Goal: Transaction & Acquisition: Purchase product/service

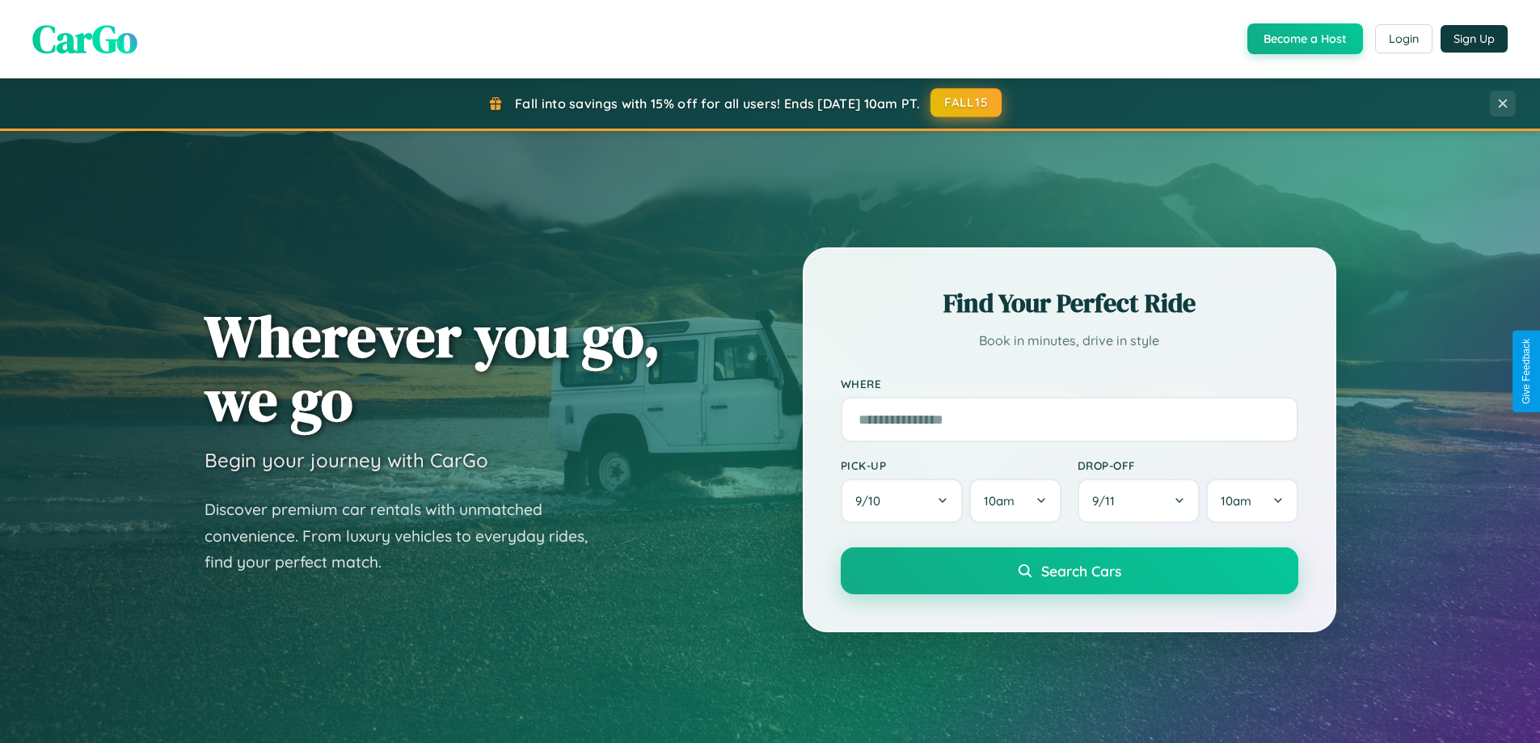
click at [967, 103] on button "FALL15" at bounding box center [965, 102] width 71 height 29
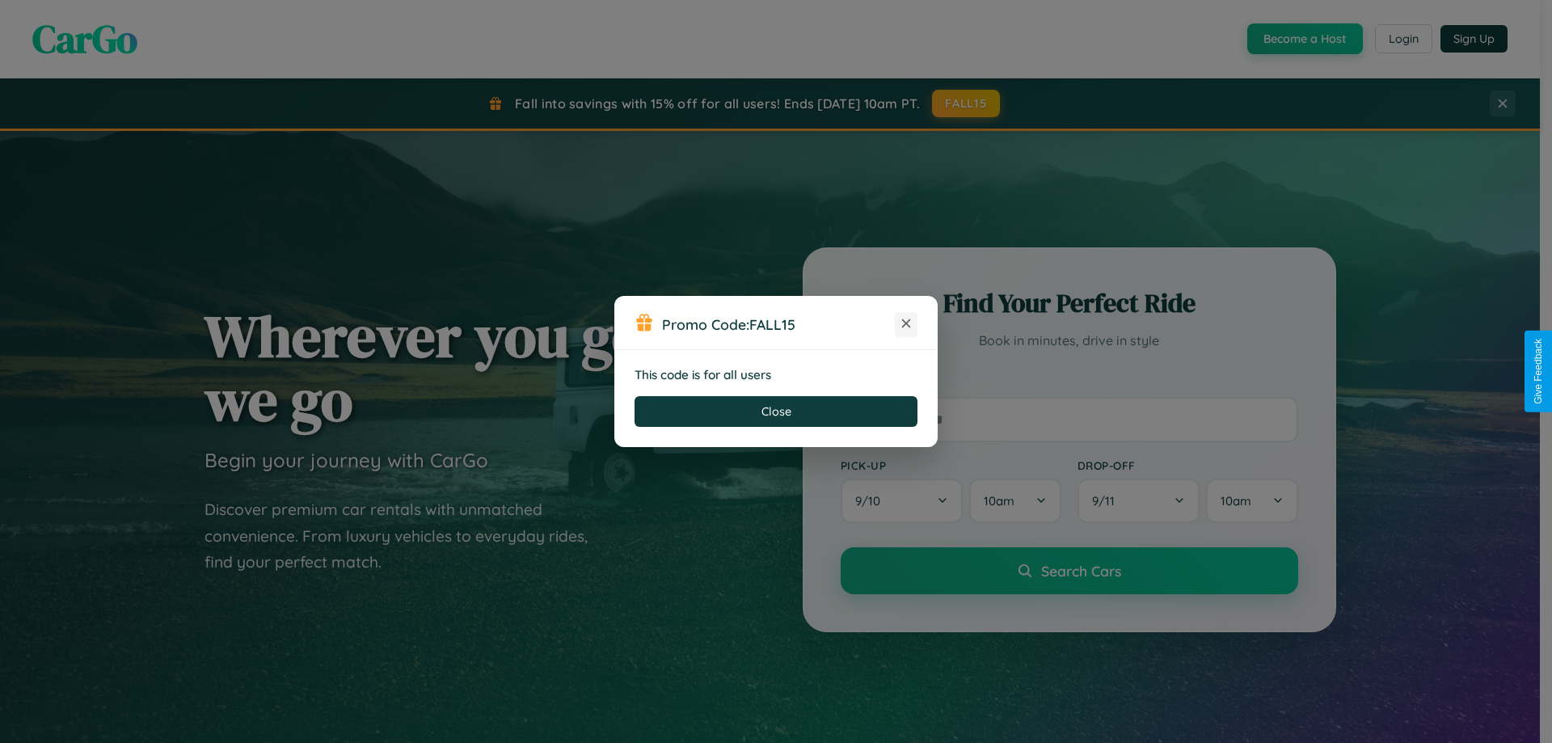
click at [906, 324] on icon at bounding box center [906, 323] width 16 height 16
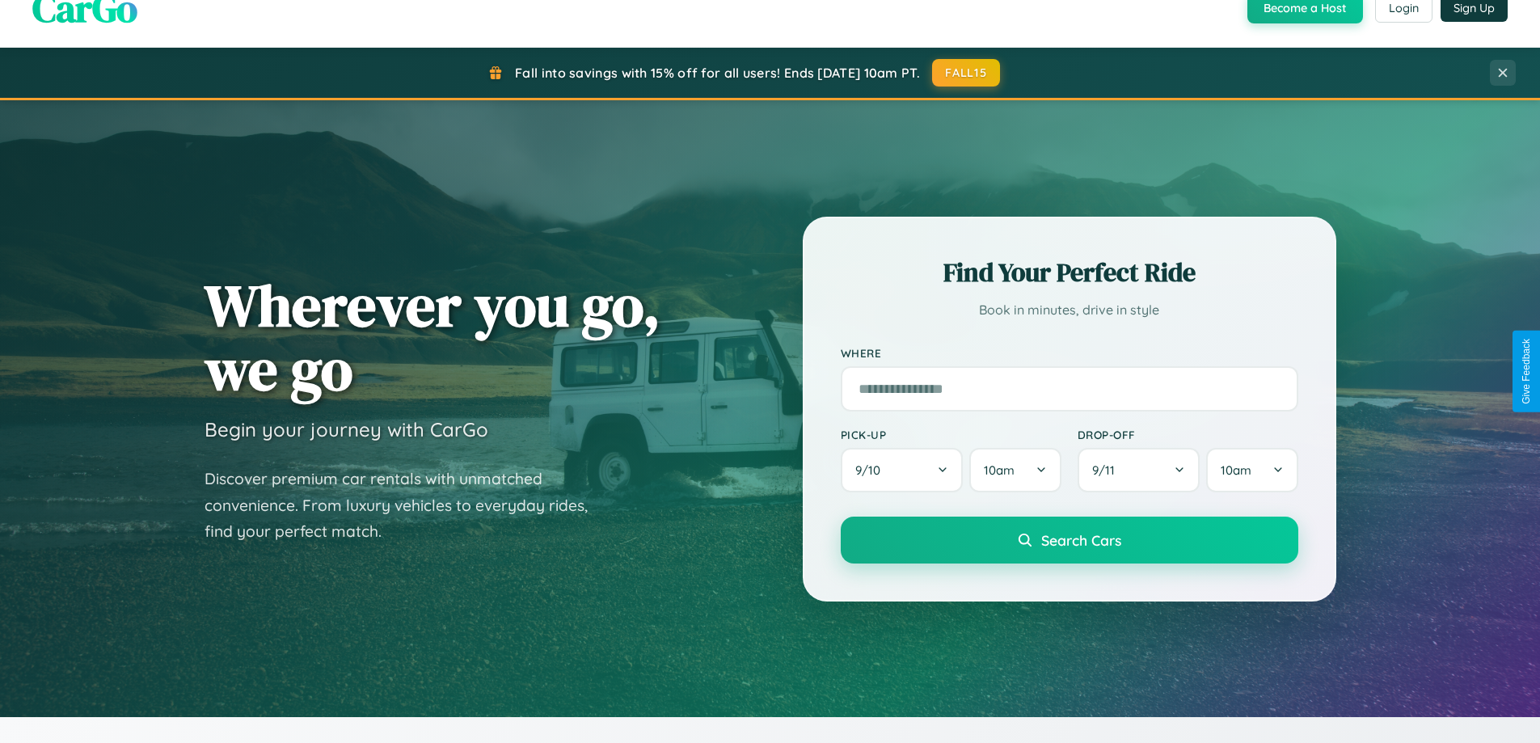
scroll to position [3110, 0]
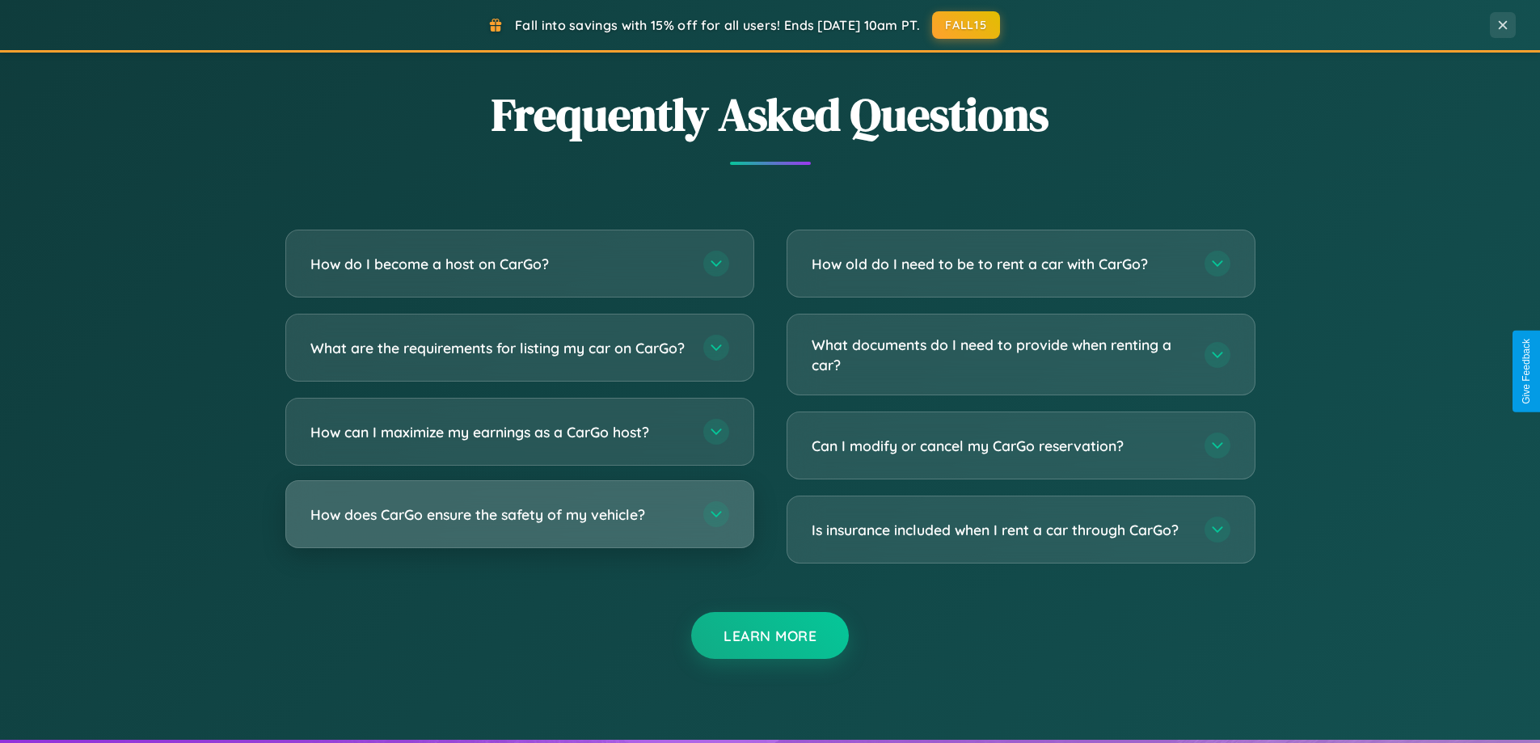
click at [519, 525] on h3 "How does CarGo ensure the safety of my vehicle?" at bounding box center [498, 514] width 377 height 20
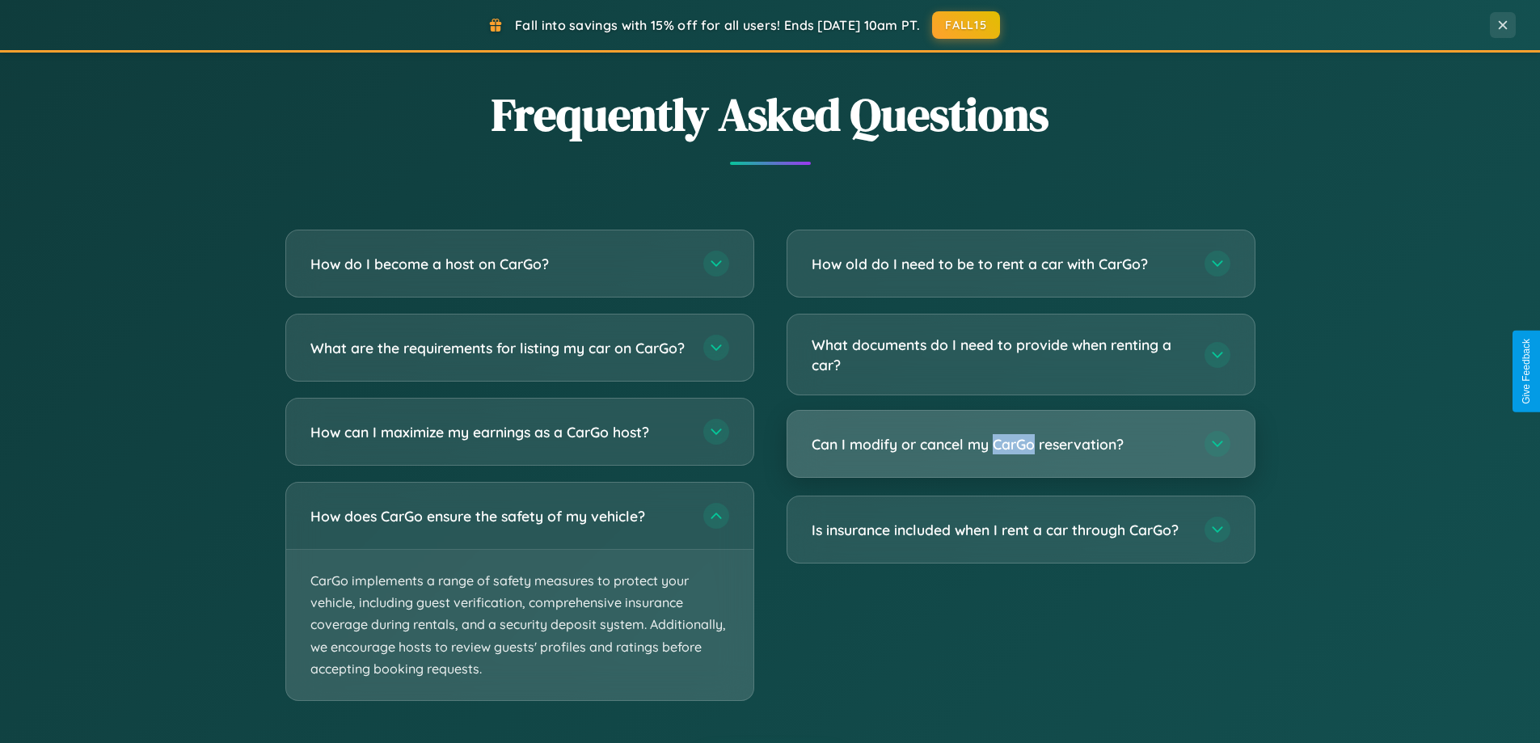
click at [1020, 445] on h3 "Can I modify or cancel my CarGo reservation?" at bounding box center [999, 444] width 377 height 20
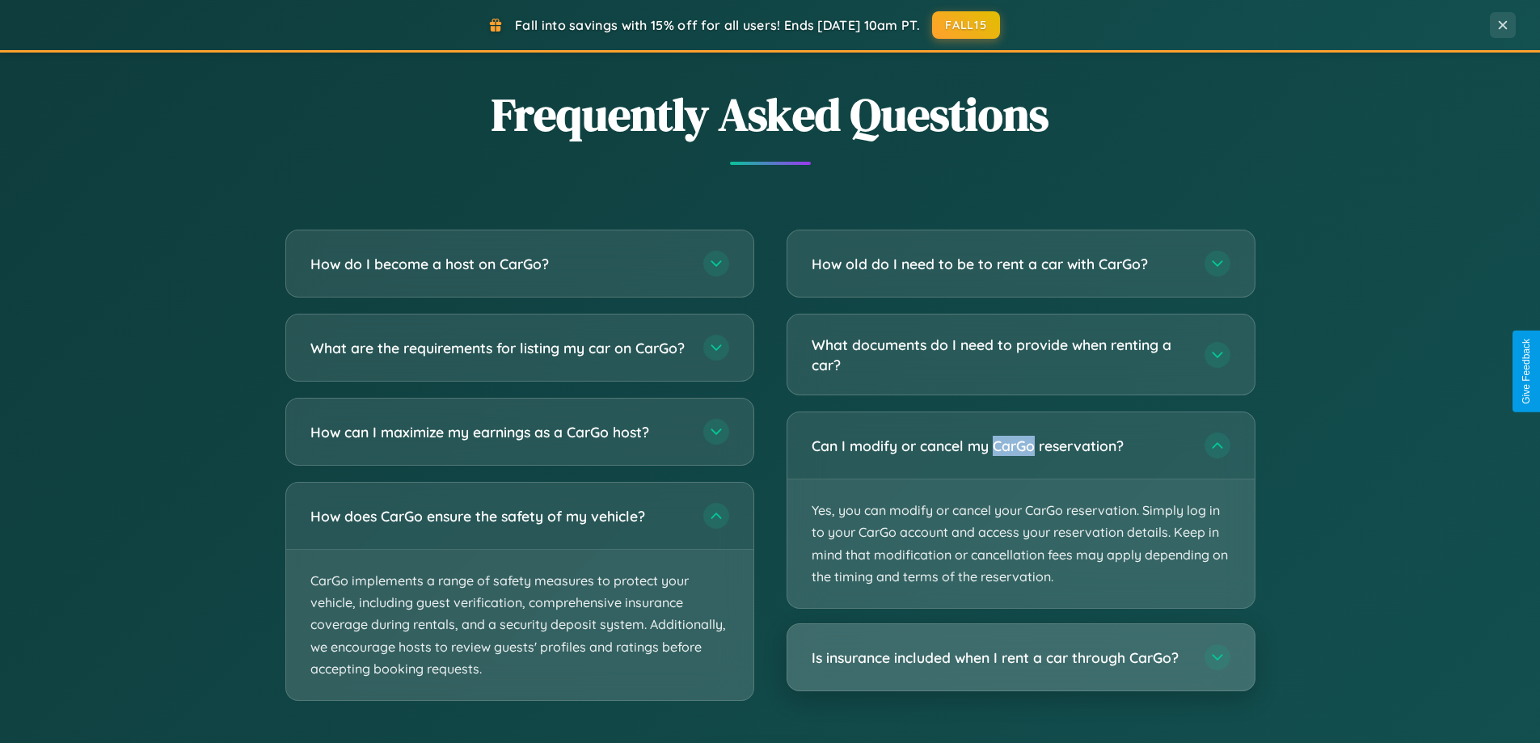
click at [1020, 657] on h3 "Is insurance included when I rent a car through CarGo?" at bounding box center [999, 657] width 377 height 20
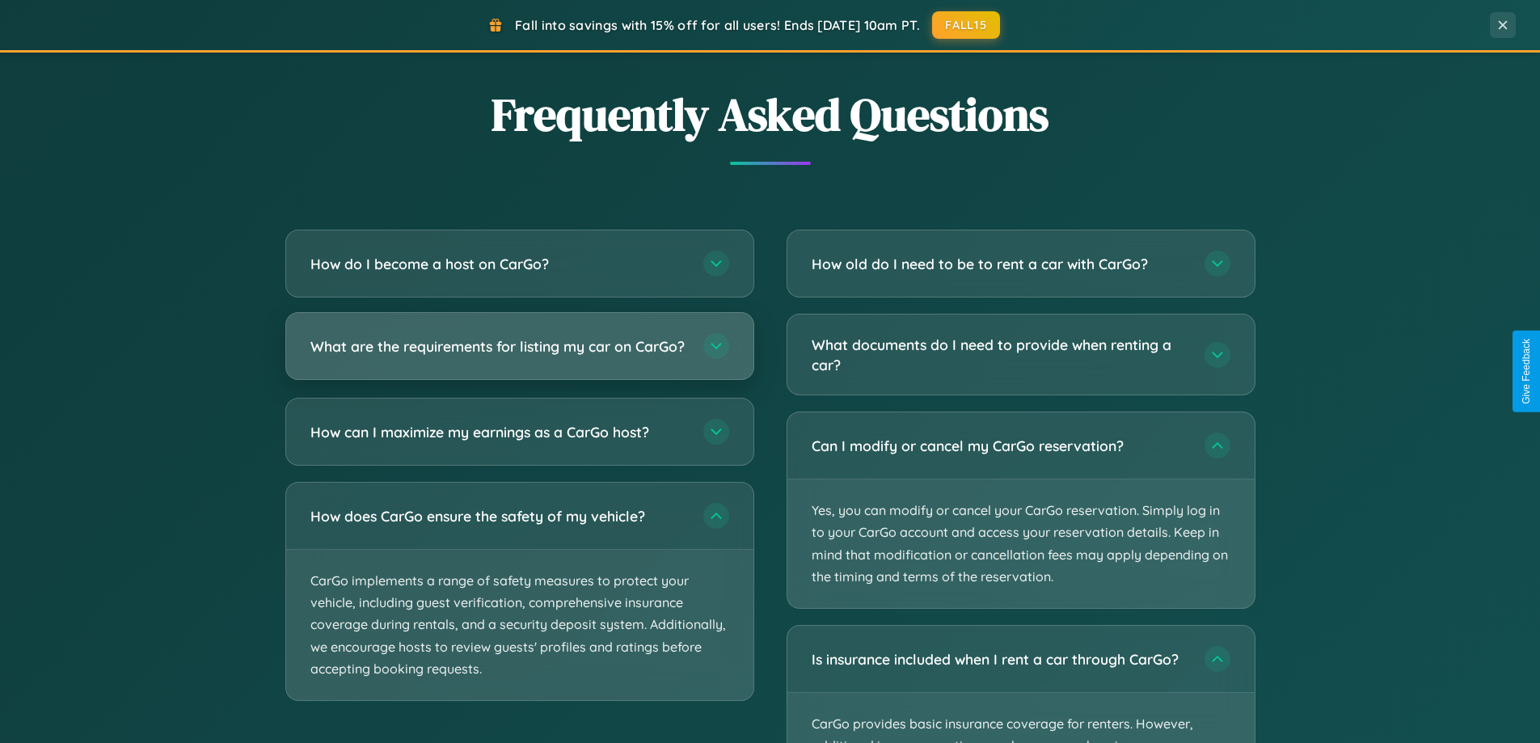
click at [519, 354] on h3 "What are the requirements for listing my car on CarGo?" at bounding box center [498, 346] width 377 height 20
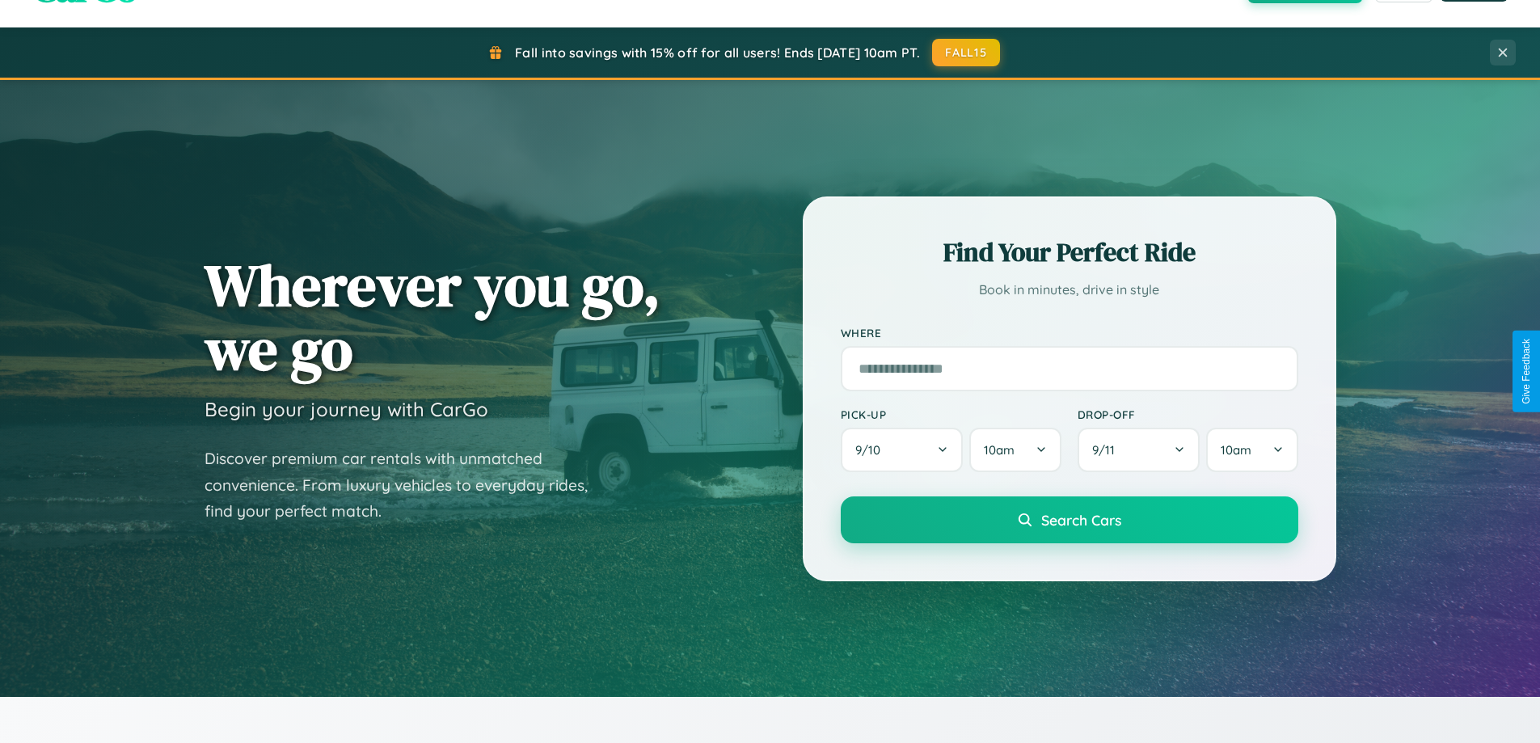
scroll to position [48, 0]
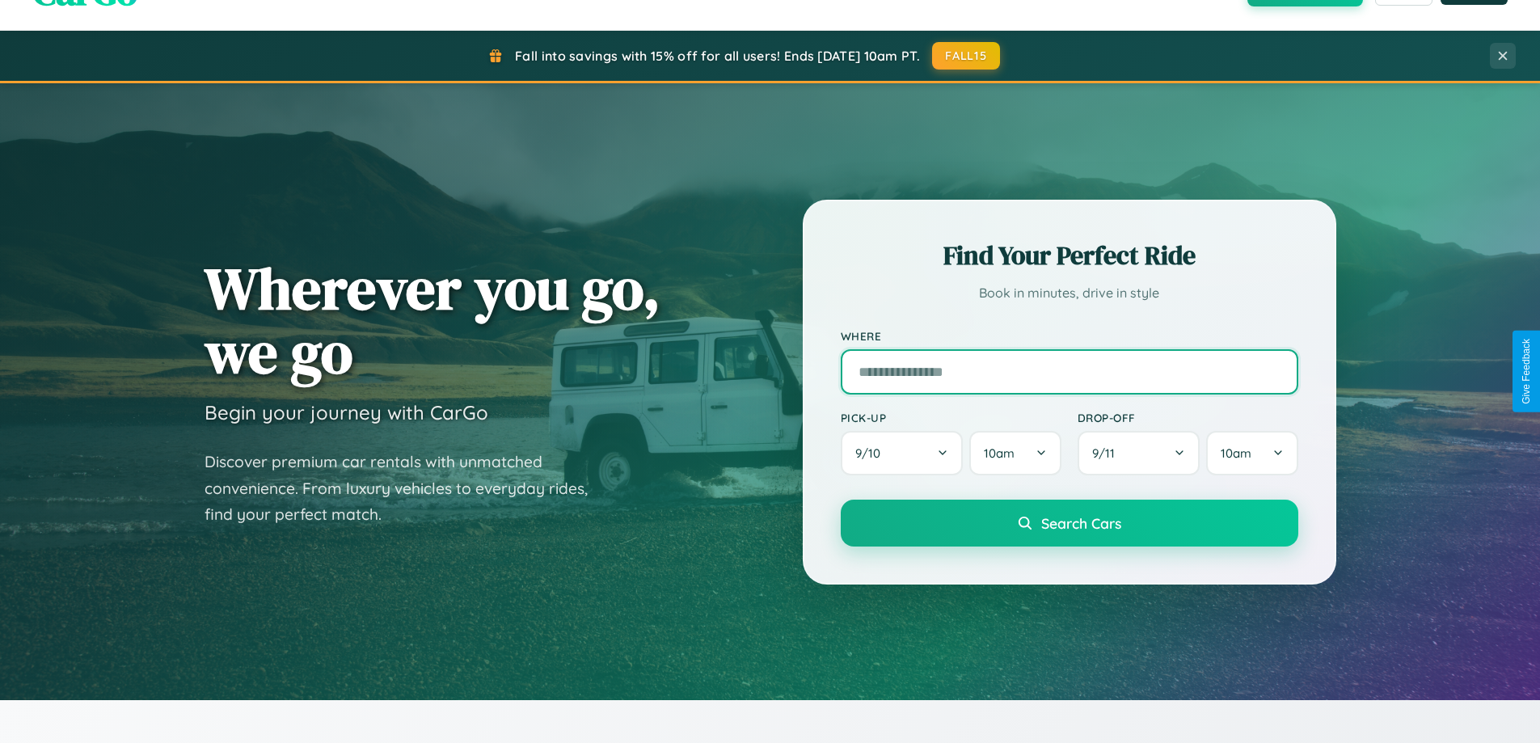
click at [1068, 371] on input "text" at bounding box center [1069, 371] width 457 height 45
type input "**********"
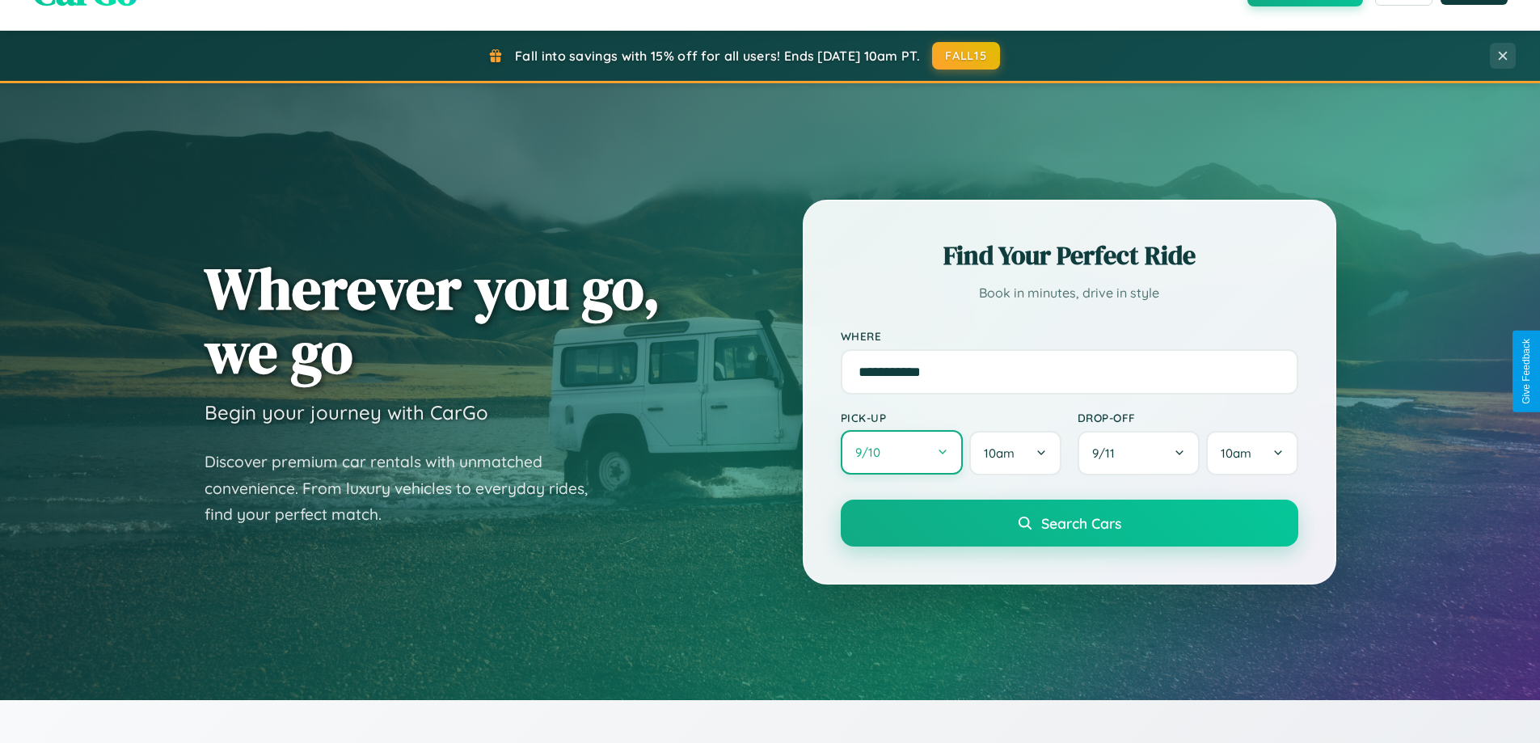
click at [901, 453] on button "9 / 10" at bounding box center [902, 452] width 123 height 44
select select "*"
select select "****"
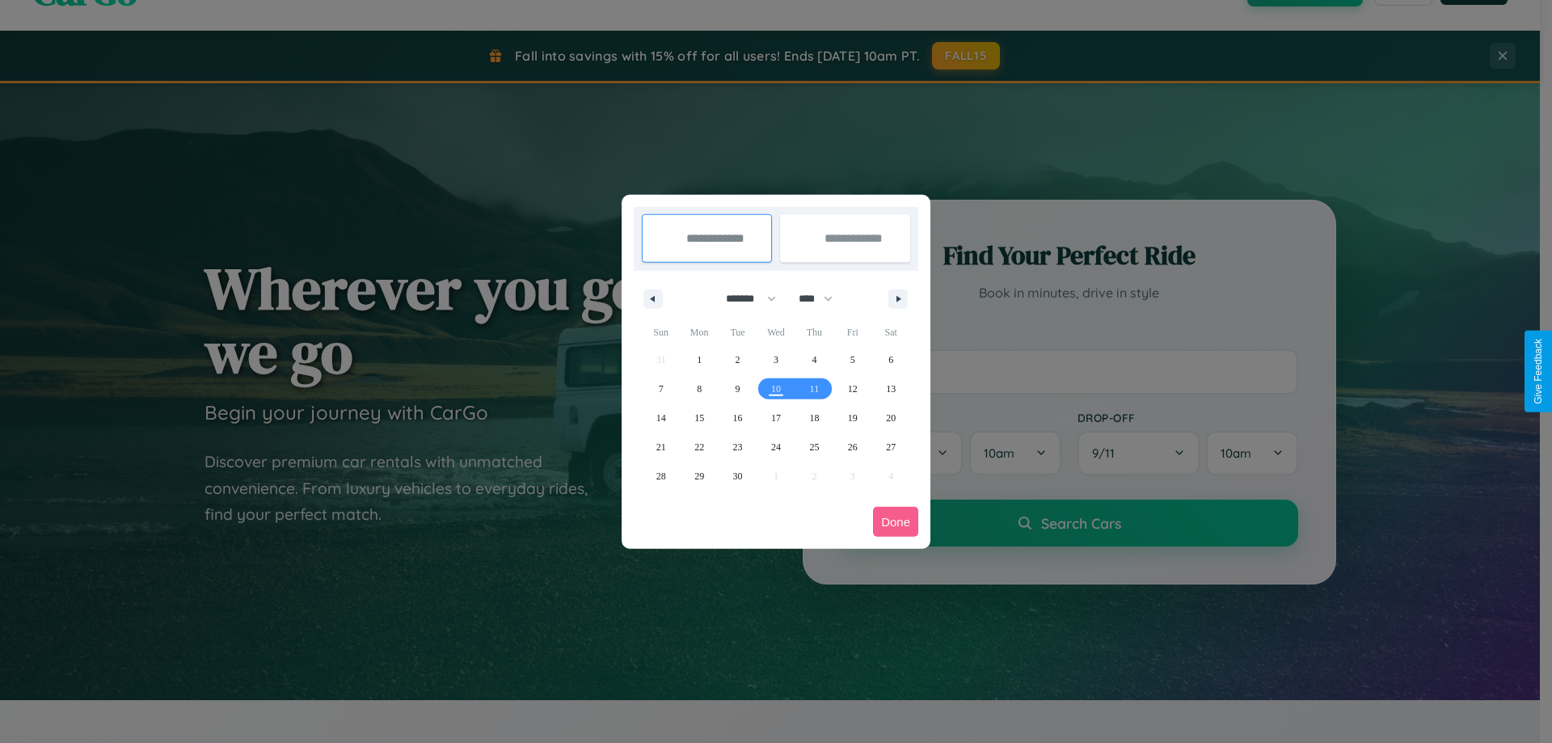
click at [744, 298] on select "******* ******** ***** ***** *** **** **** ****** ********* ******* ******** **…" at bounding box center [748, 298] width 69 height 27
select select "*"
drag, startPoint x: 823, startPoint y: 298, endPoint x: 776, endPoint y: 324, distance: 53.5
click at [823, 298] on select "**** **** **** **** **** **** **** **** **** **** **** **** **** **** **** ****…" at bounding box center [814, 298] width 48 height 27
select select "****"
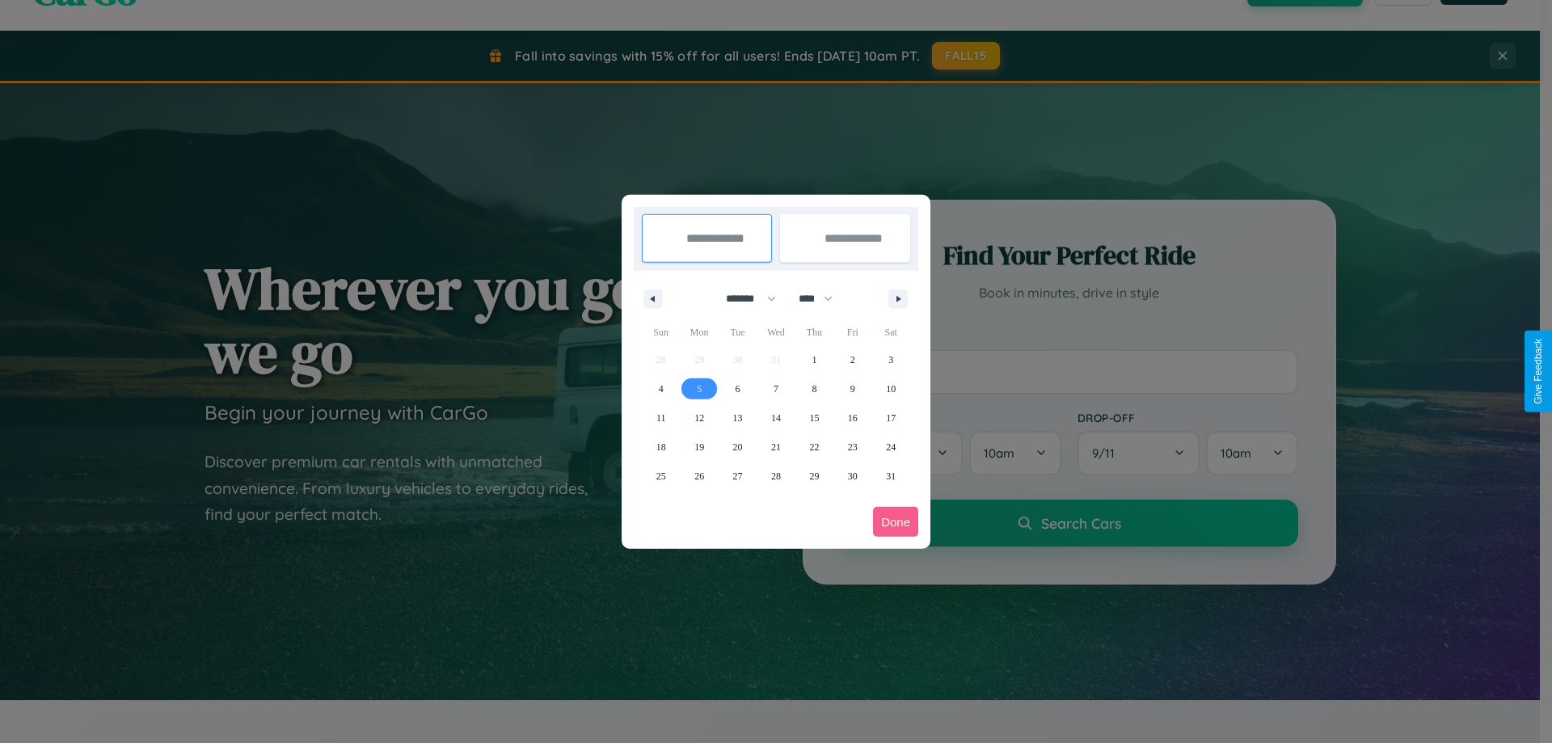
click at [699, 388] on span "5" at bounding box center [699, 388] width 5 height 29
type input "**********"
click at [852, 388] on span "9" at bounding box center [852, 388] width 5 height 29
type input "**********"
click at [896, 521] on button "Done" at bounding box center [895, 522] width 45 height 30
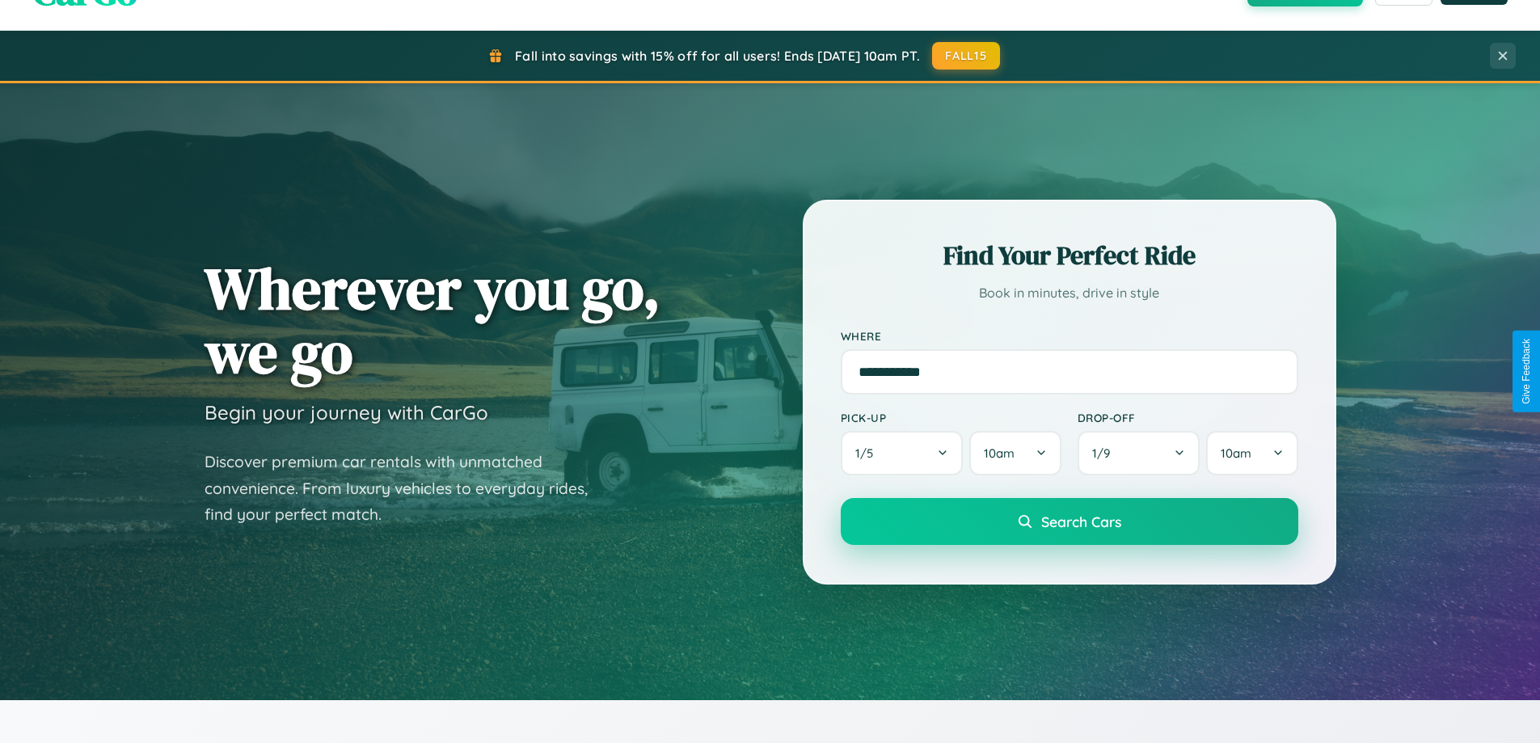
click at [1068, 521] on span "Search Cars" at bounding box center [1081, 521] width 80 height 18
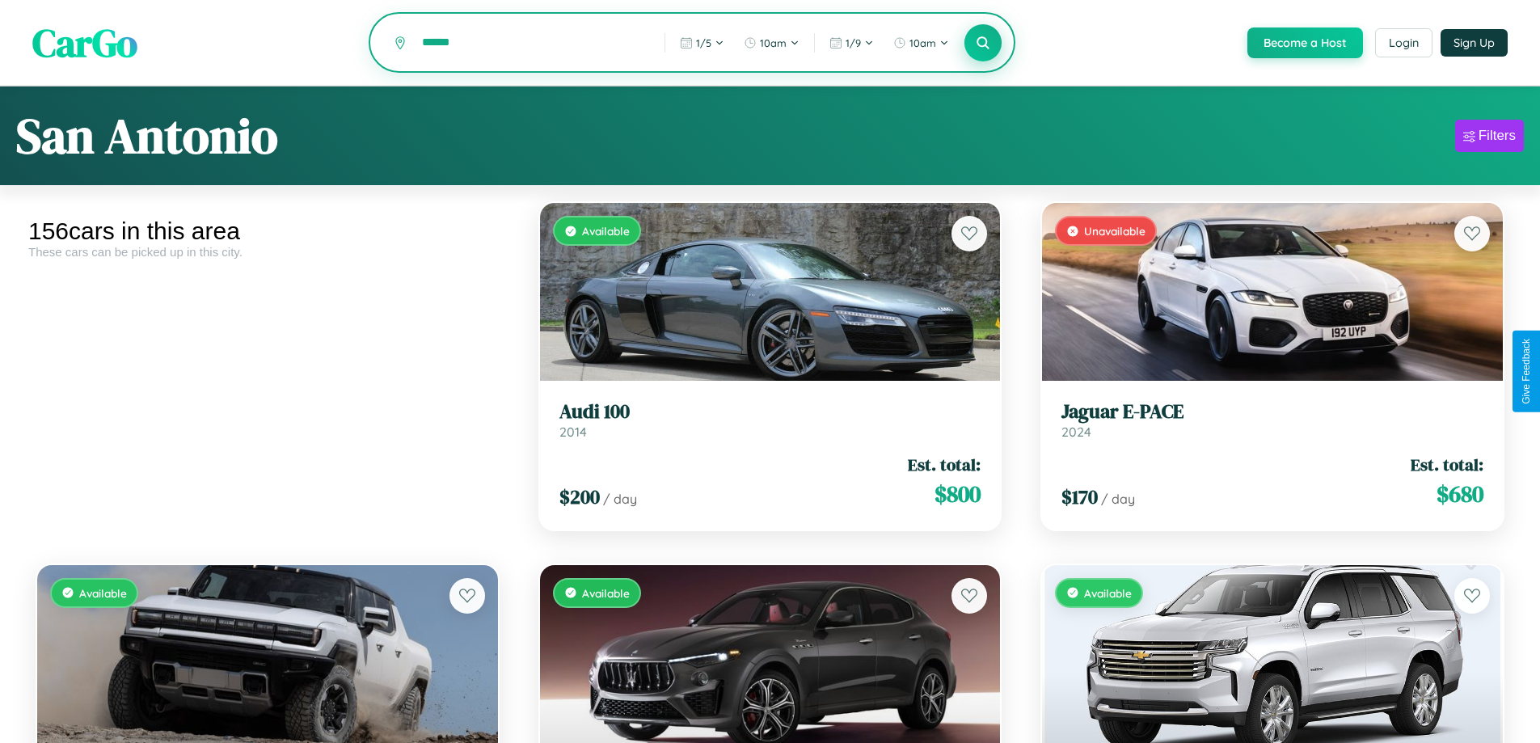
type input "******"
click at [982, 44] on icon at bounding box center [983, 42] width 15 height 15
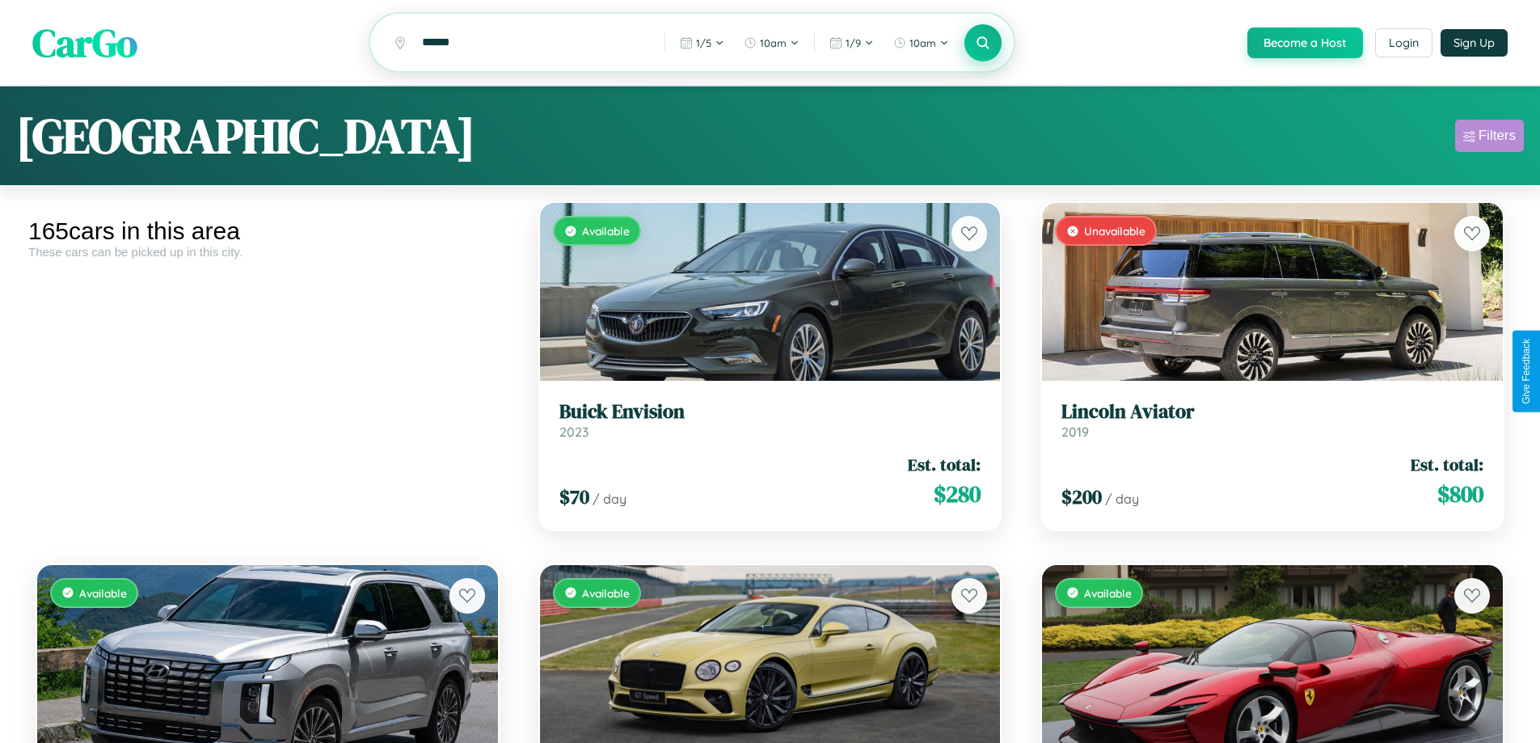
click at [1489, 138] on div "Filters" at bounding box center [1496, 136] width 37 height 16
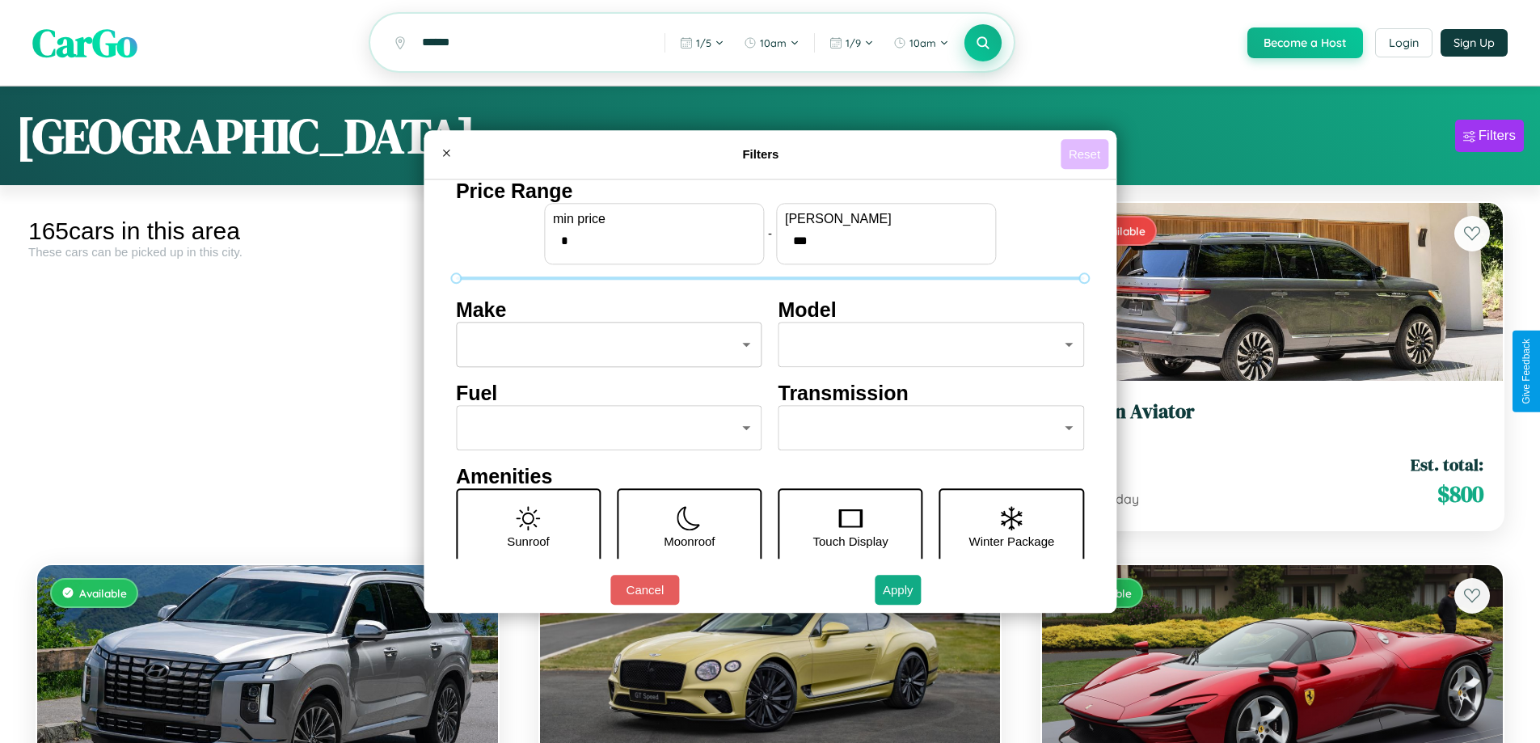
click at [1086, 154] on button "Reset" at bounding box center [1084, 154] width 48 height 30
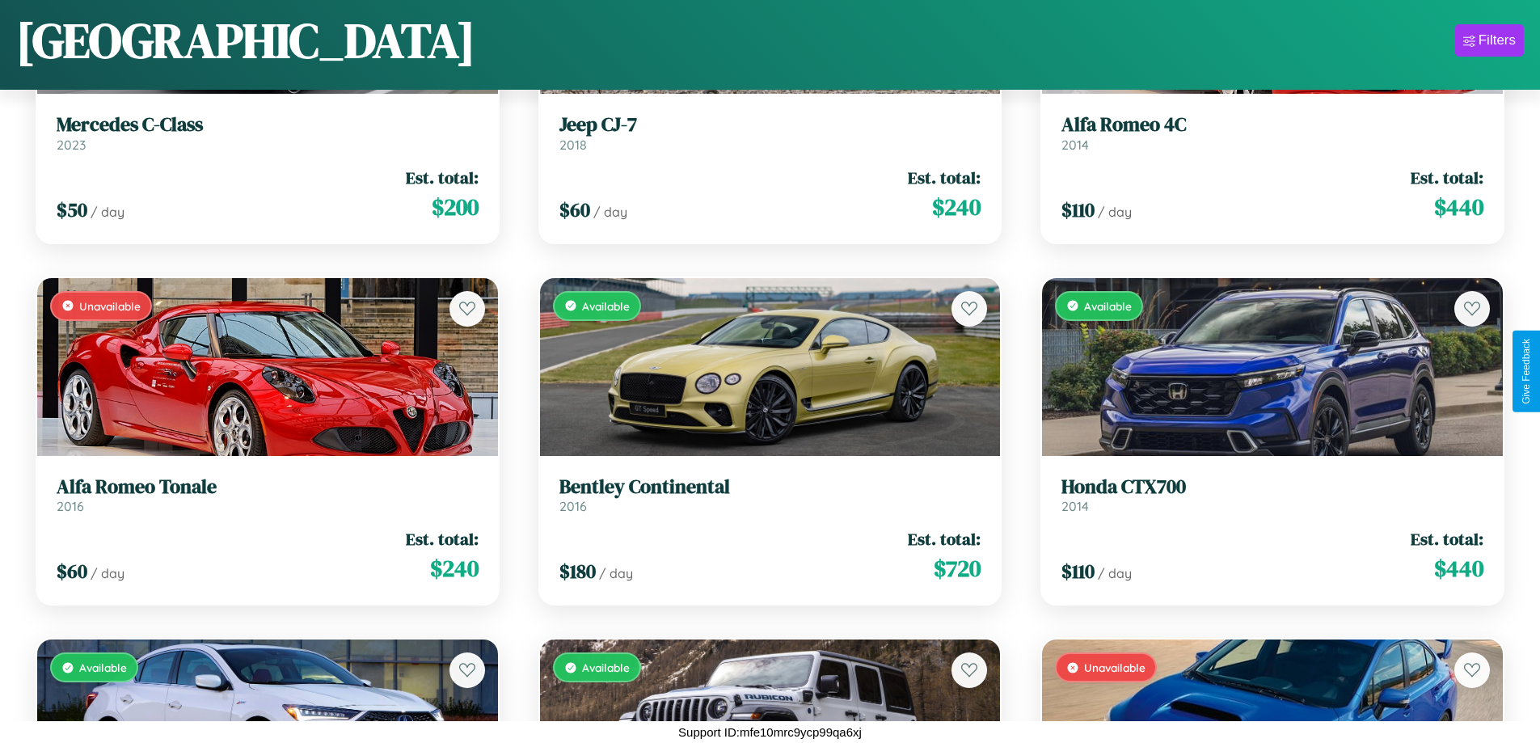
scroll to position [7828, 0]
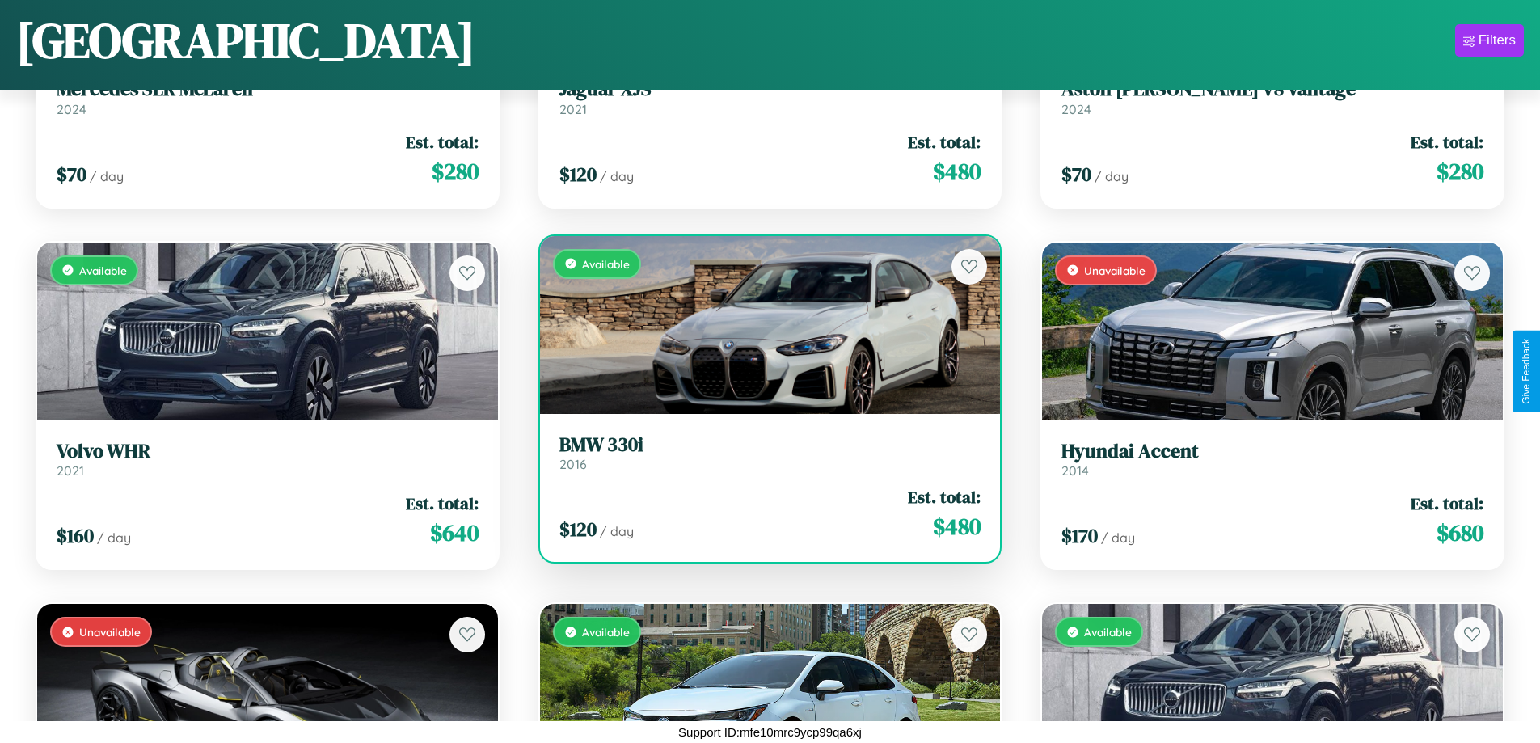
click at [763, 458] on link "BMW 330i 2016" at bounding box center [770, 453] width 422 height 40
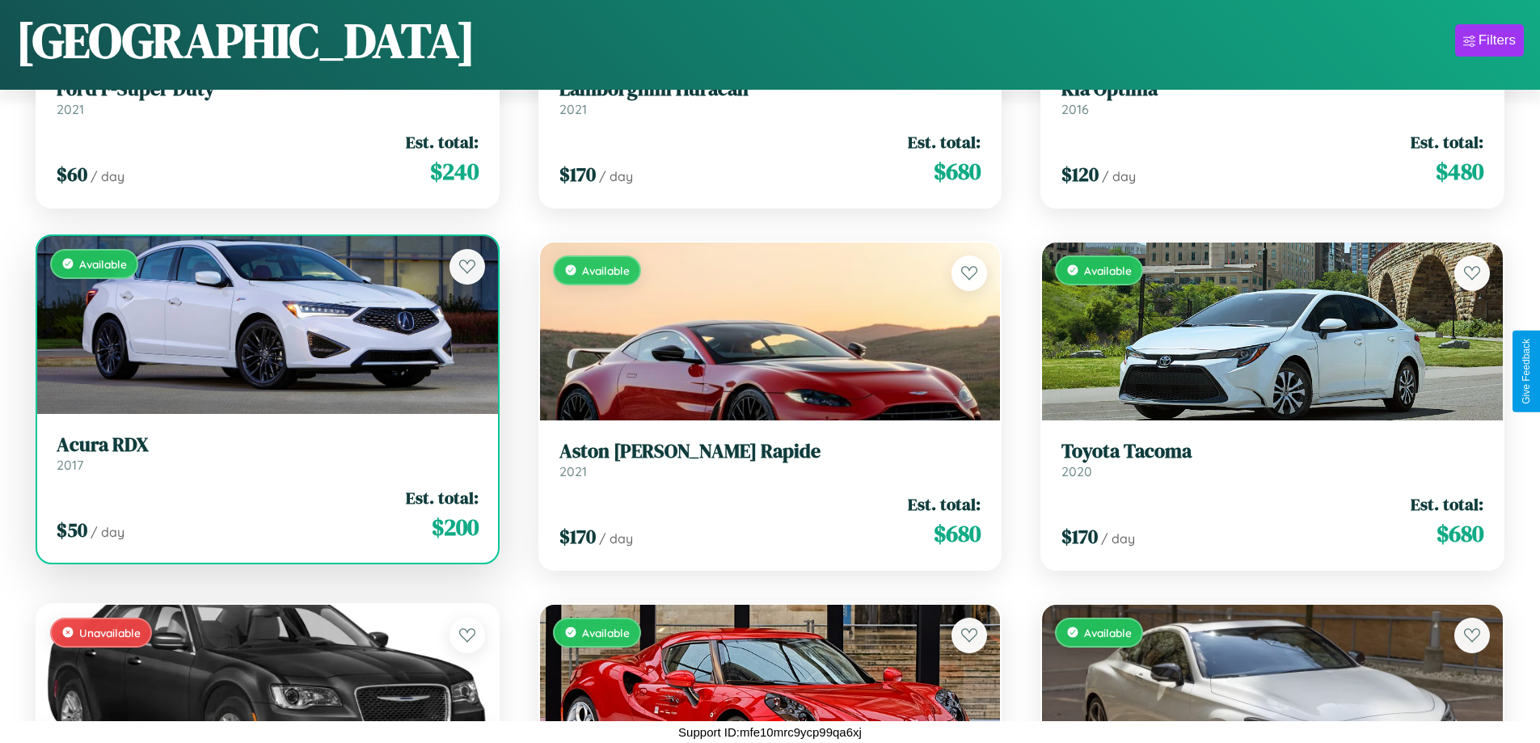
click at [265, 453] on h3 "Acura RDX" at bounding box center [268, 444] width 422 height 23
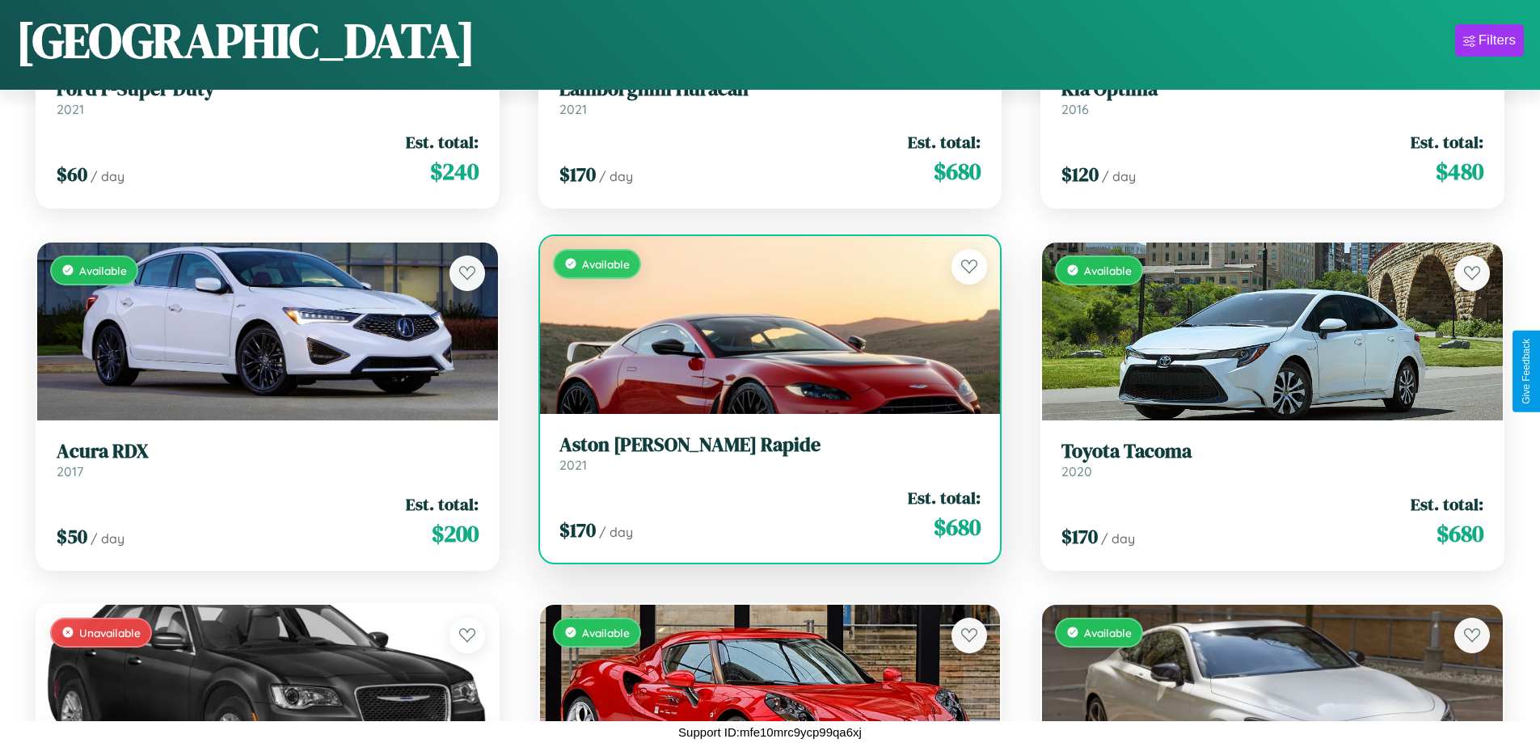
scroll to position [15066, 0]
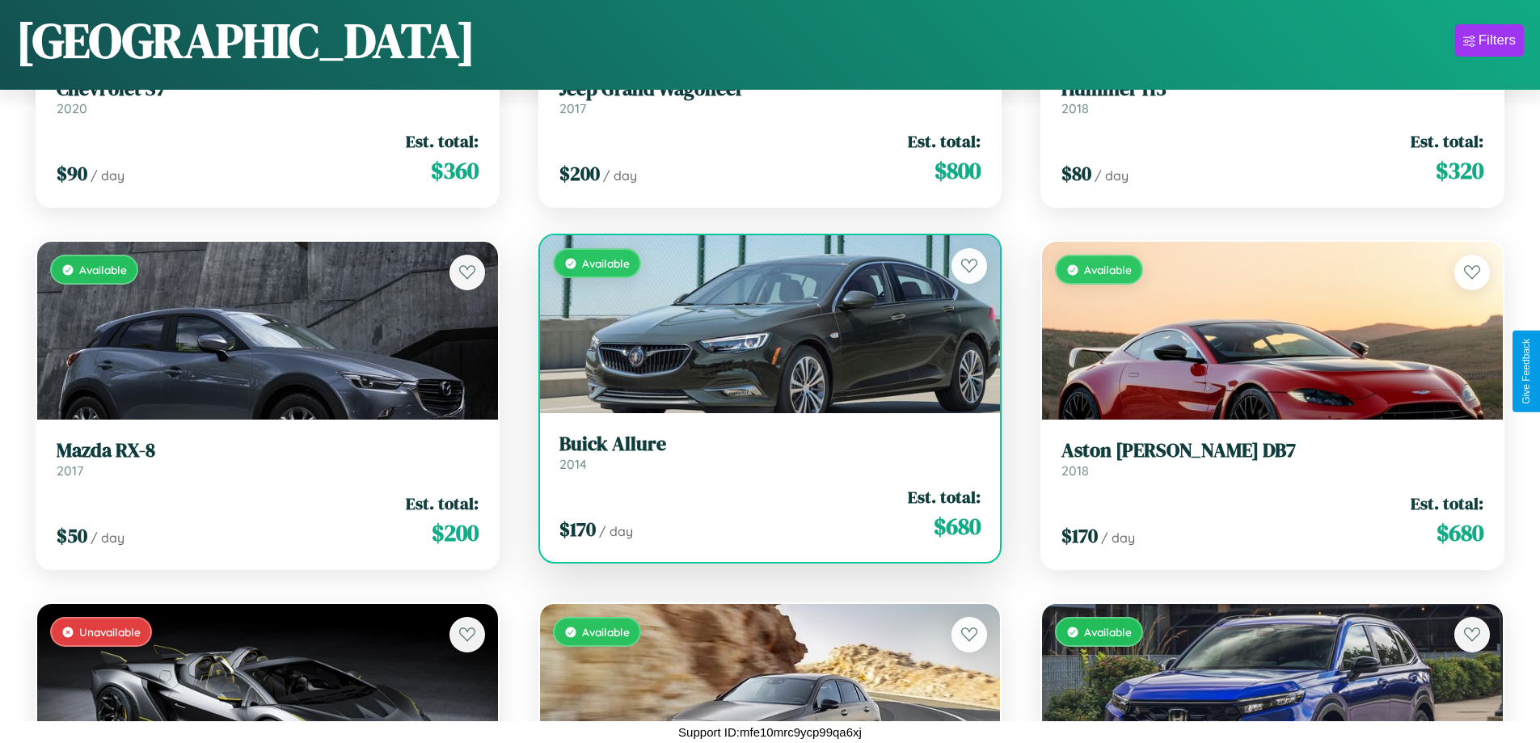
click at [763, 452] on h3 "Buick Allure" at bounding box center [770, 443] width 422 height 23
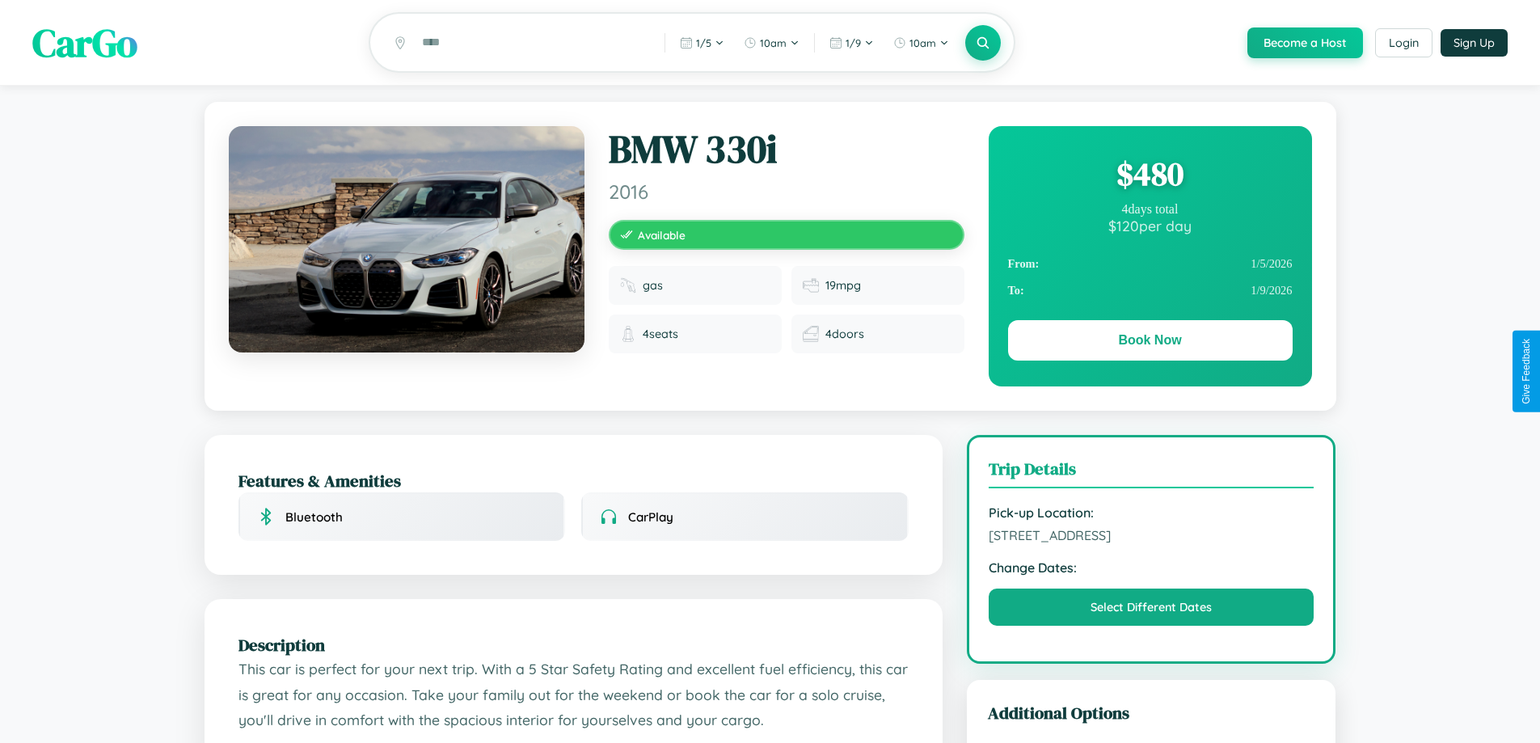
click at [1149, 176] on div "$ 480" at bounding box center [1150, 174] width 284 height 44
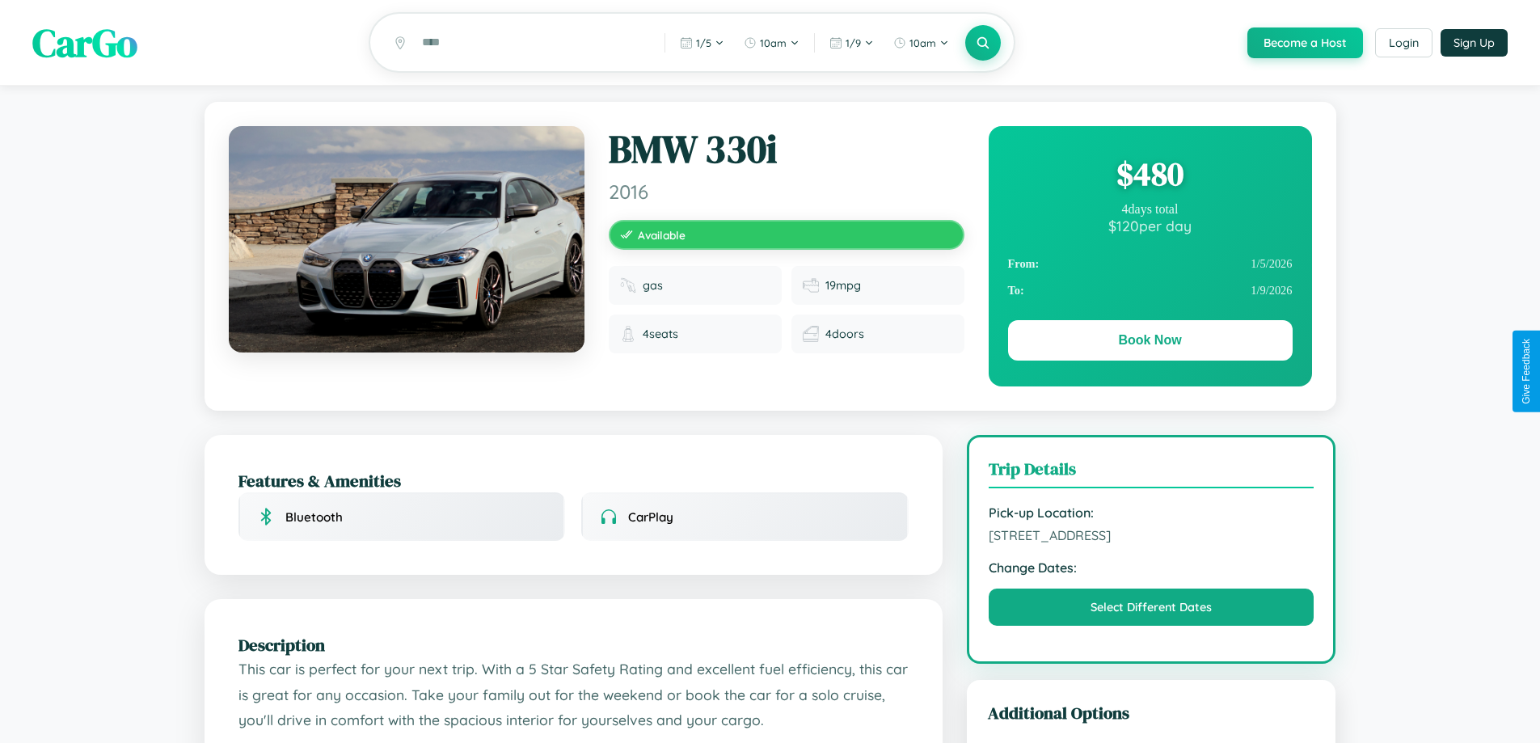
click at [1149, 176] on div "$ 480" at bounding box center [1150, 174] width 284 height 44
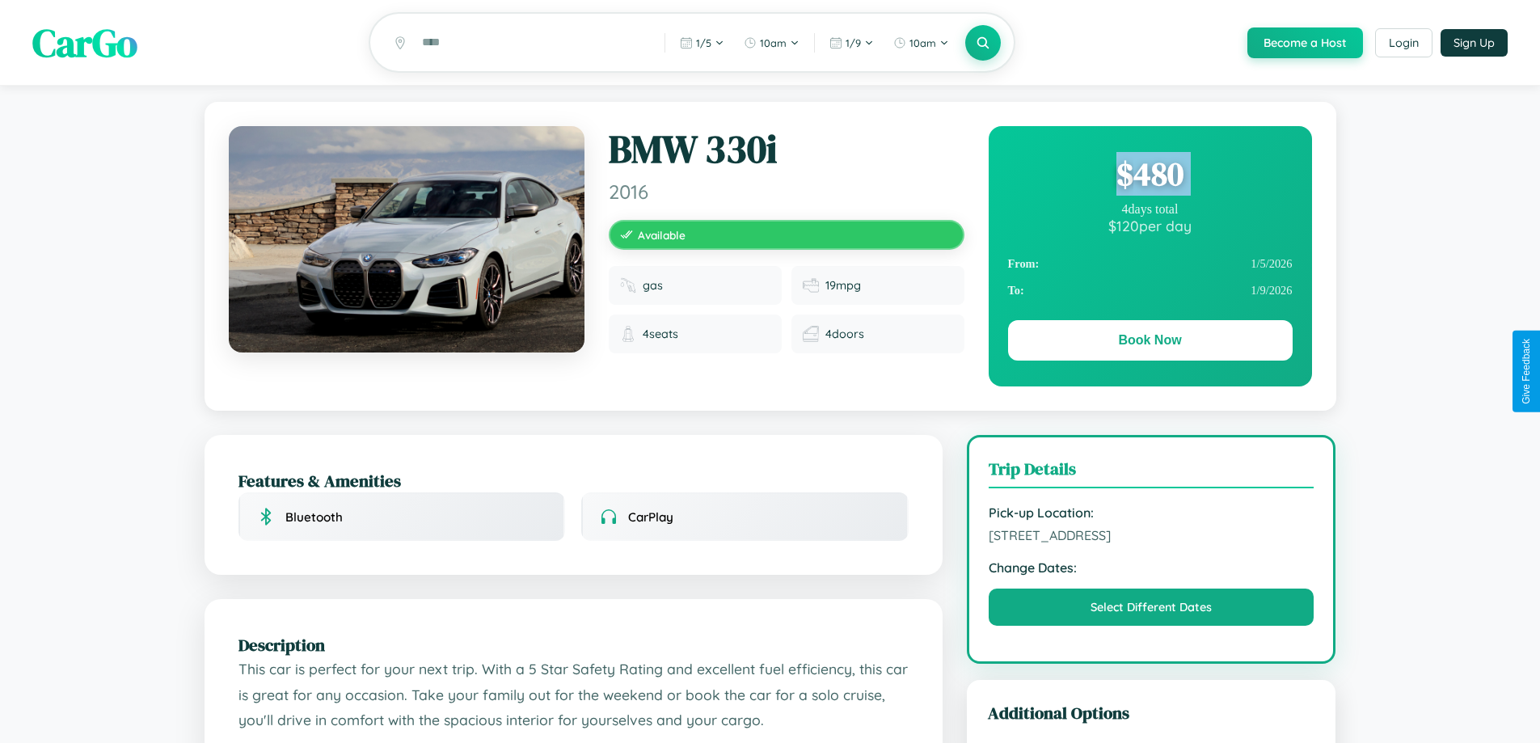
click at [1149, 176] on div "$ 480" at bounding box center [1150, 174] width 284 height 44
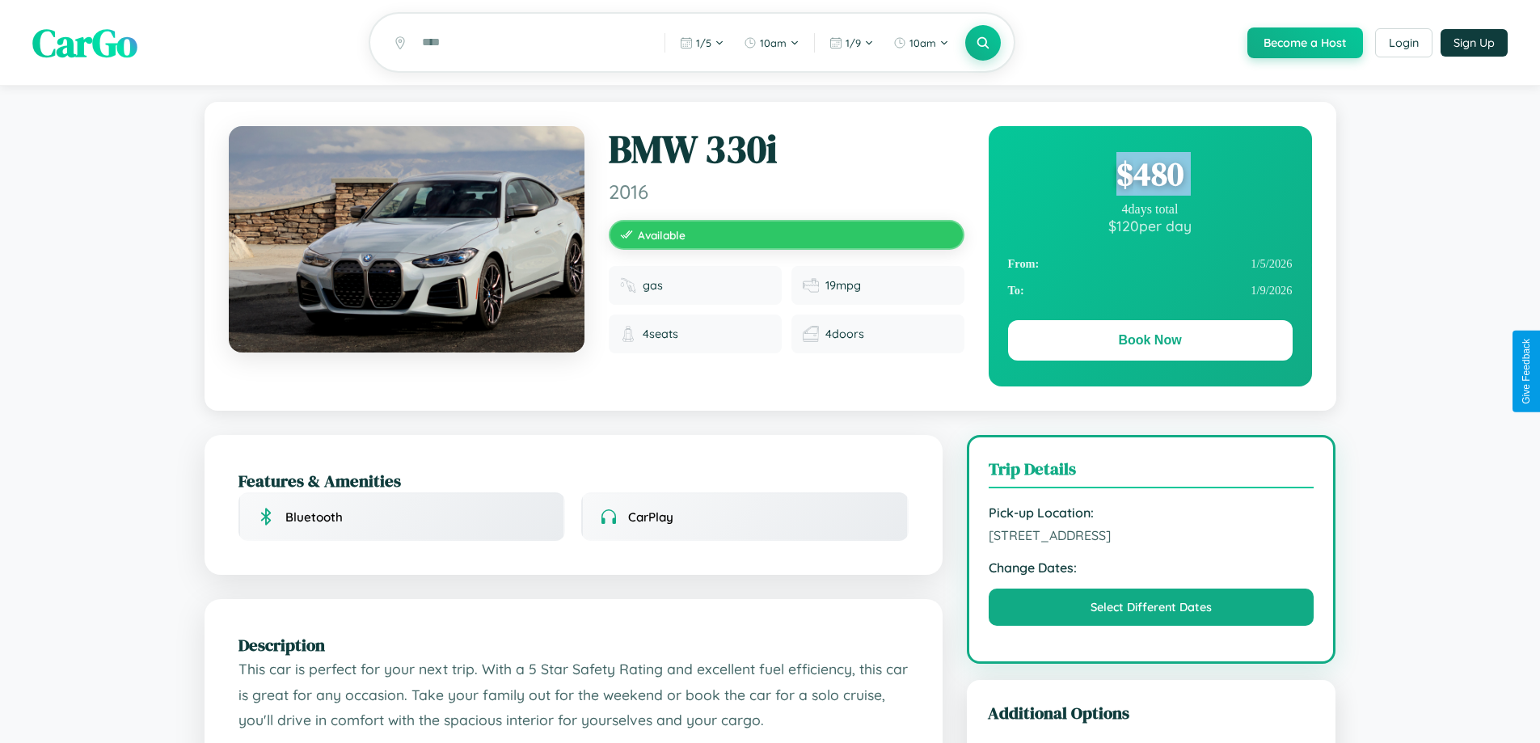
click at [1149, 176] on div "$ 480" at bounding box center [1150, 174] width 284 height 44
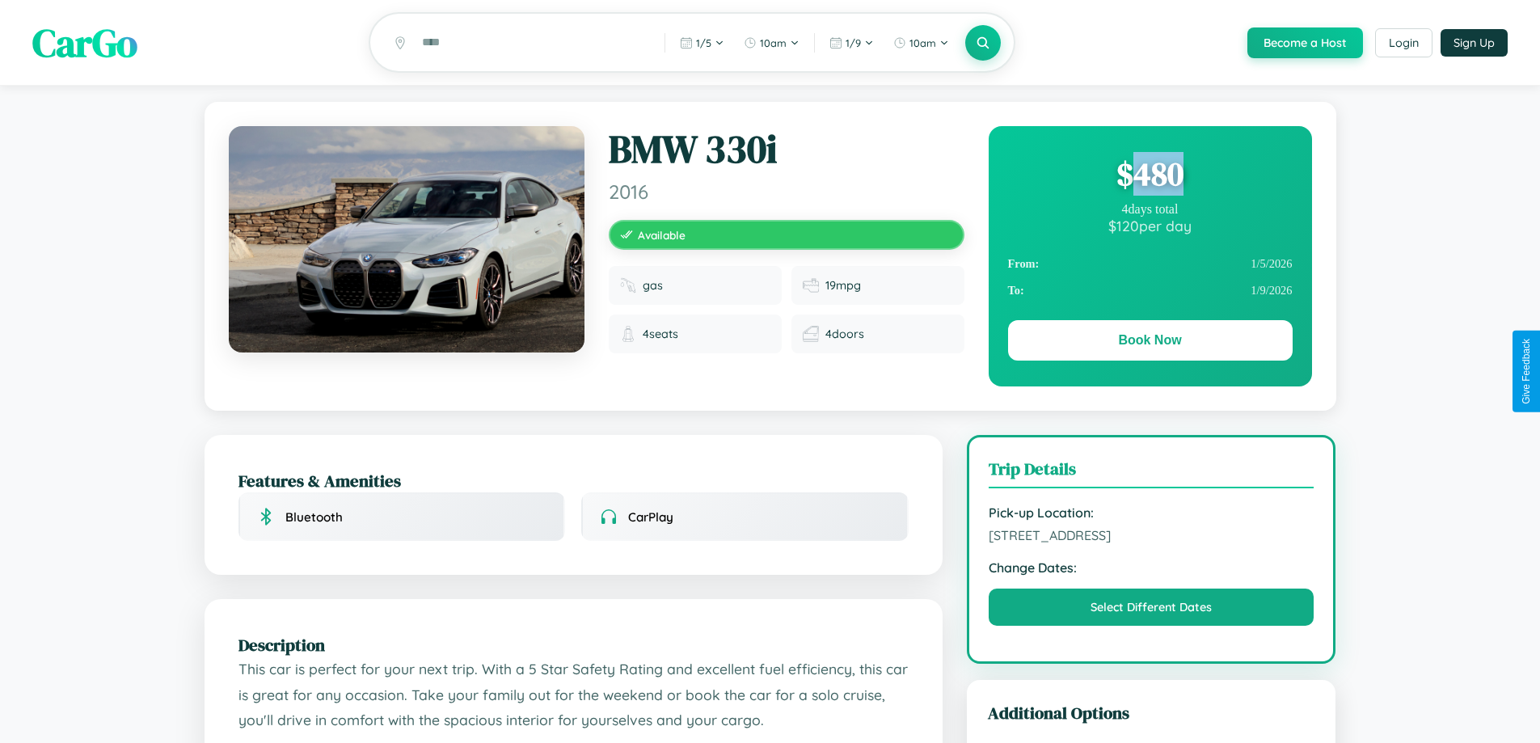
click at [1149, 176] on div "$ 480" at bounding box center [1150, 174] width 284 height 44
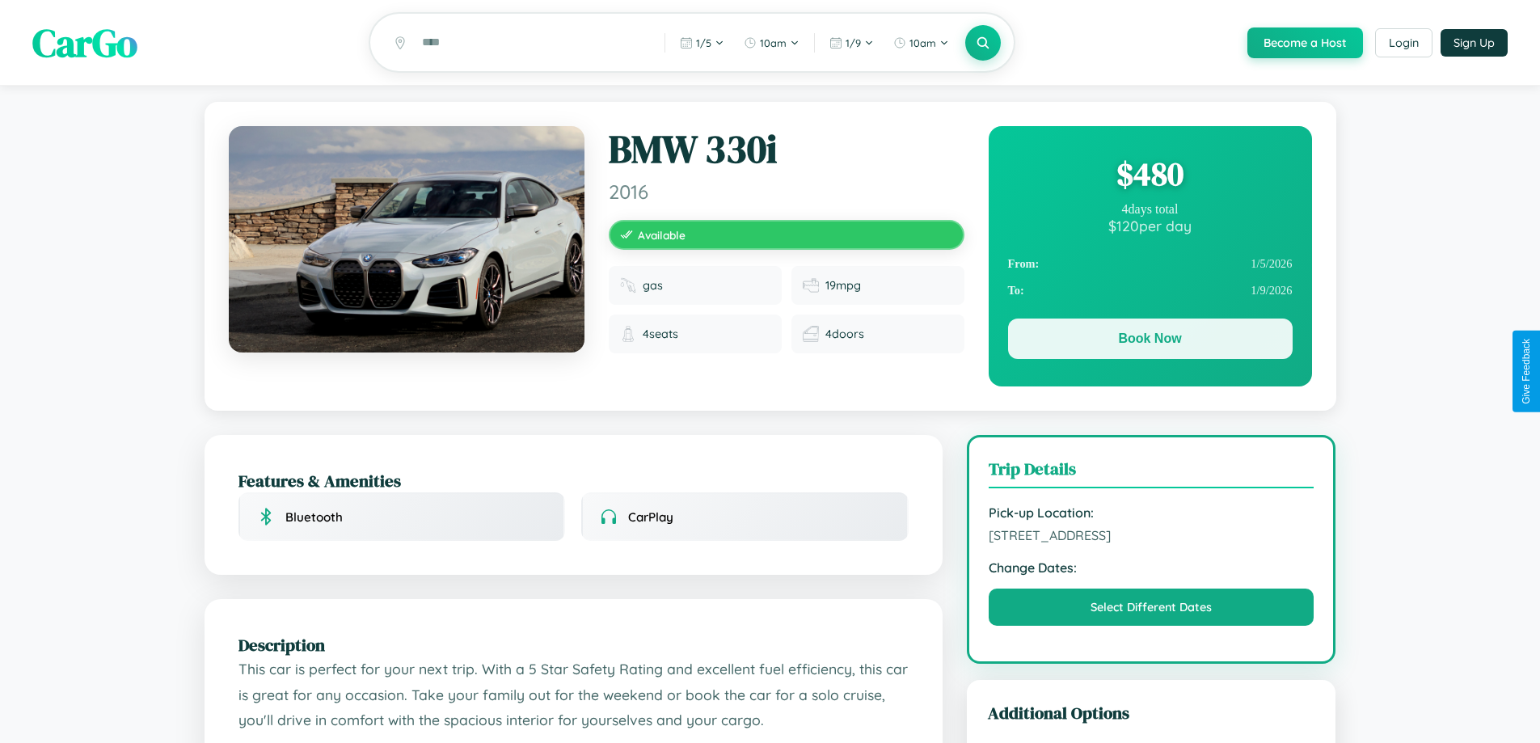
click at [1149, 342] on button "Book Now" at bounding box center [1150, 338] width 284 height 40
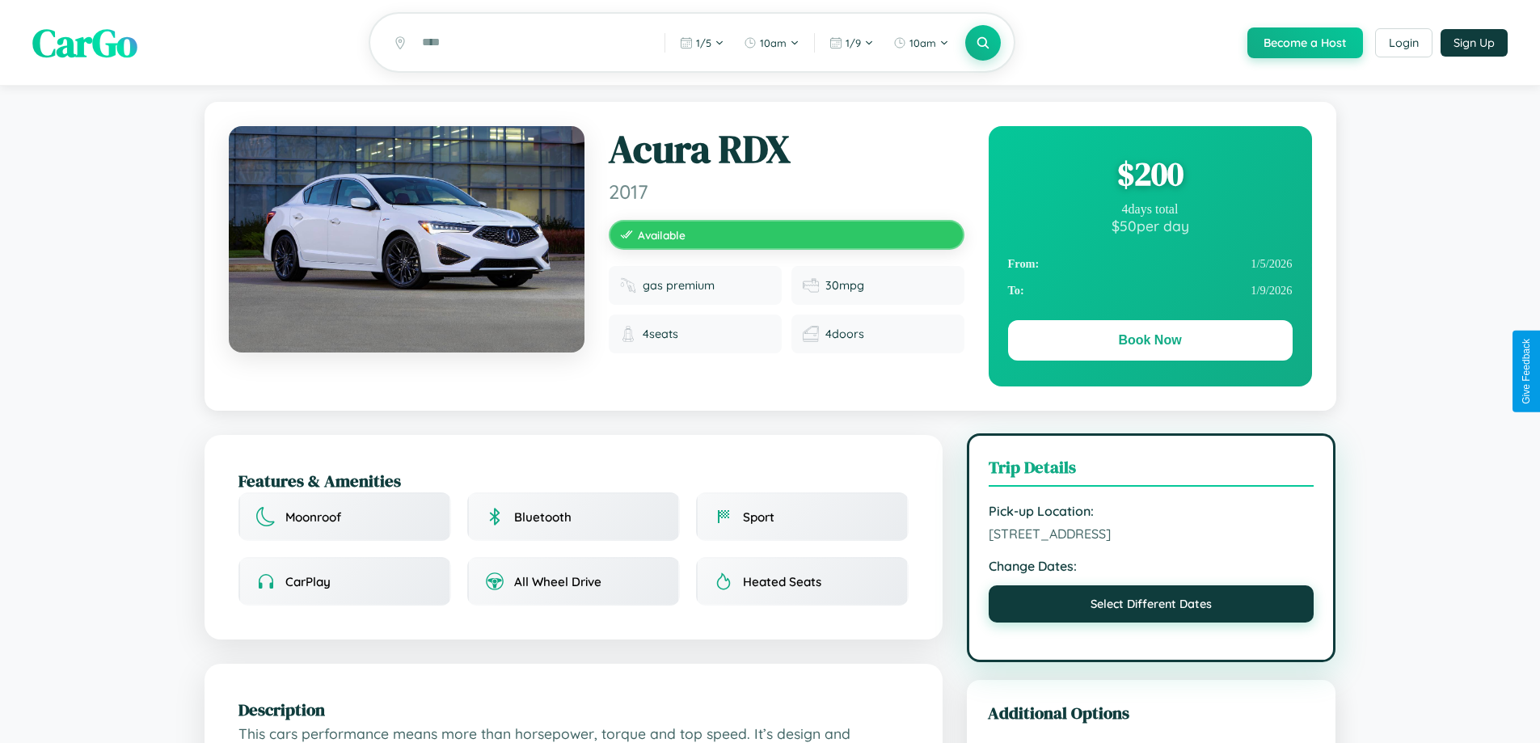
click at [1151, 609] on button "Select Different Dates" at bounding box center [1151, 603] width 326 height 37
select select "*"
select select "****"
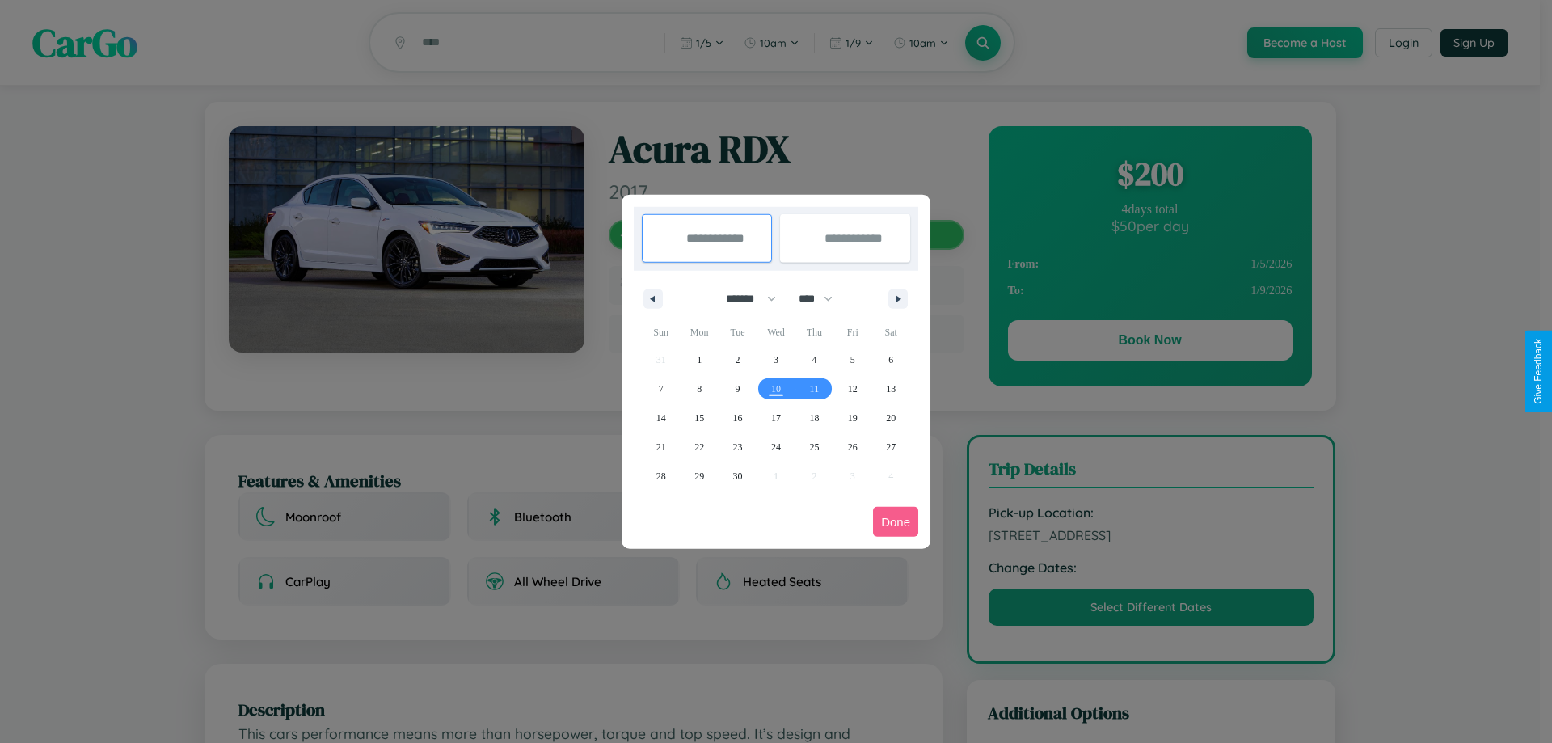
drag, startPoint x: 744, startPoint y: 298, endPoint x: 776, endPoint y: 324, distance: 41.4
click at [744, 298] on select "******* ******** ***** ***** *** **** **** ****** ********* ******* ******** **…" at bounding box center [748, 298] width 69 height 27
select select "*"
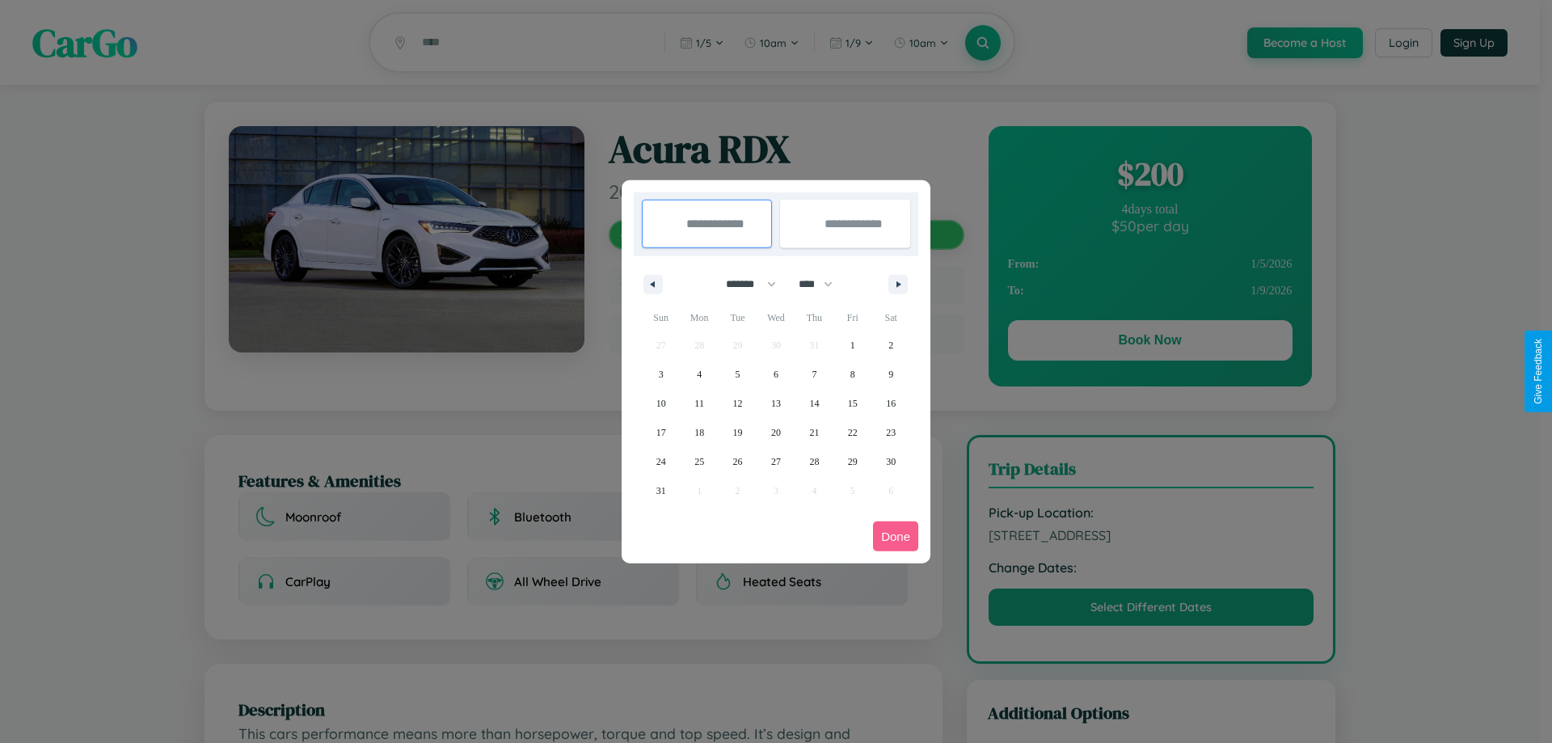
click at [823, 284] on select "**** **** **** **** **** **** **** **** **** **** **** **** **** **** **** ****…" at bounding box center [814, 284] width 48 height 27
select select "****"
click at [852, 432] on span "21" at bounding box center [853, 432] width 10 height 29
type input "**********"
click at [699, 490] on span "31" at bounding box center [699, 490] width 10 height 29
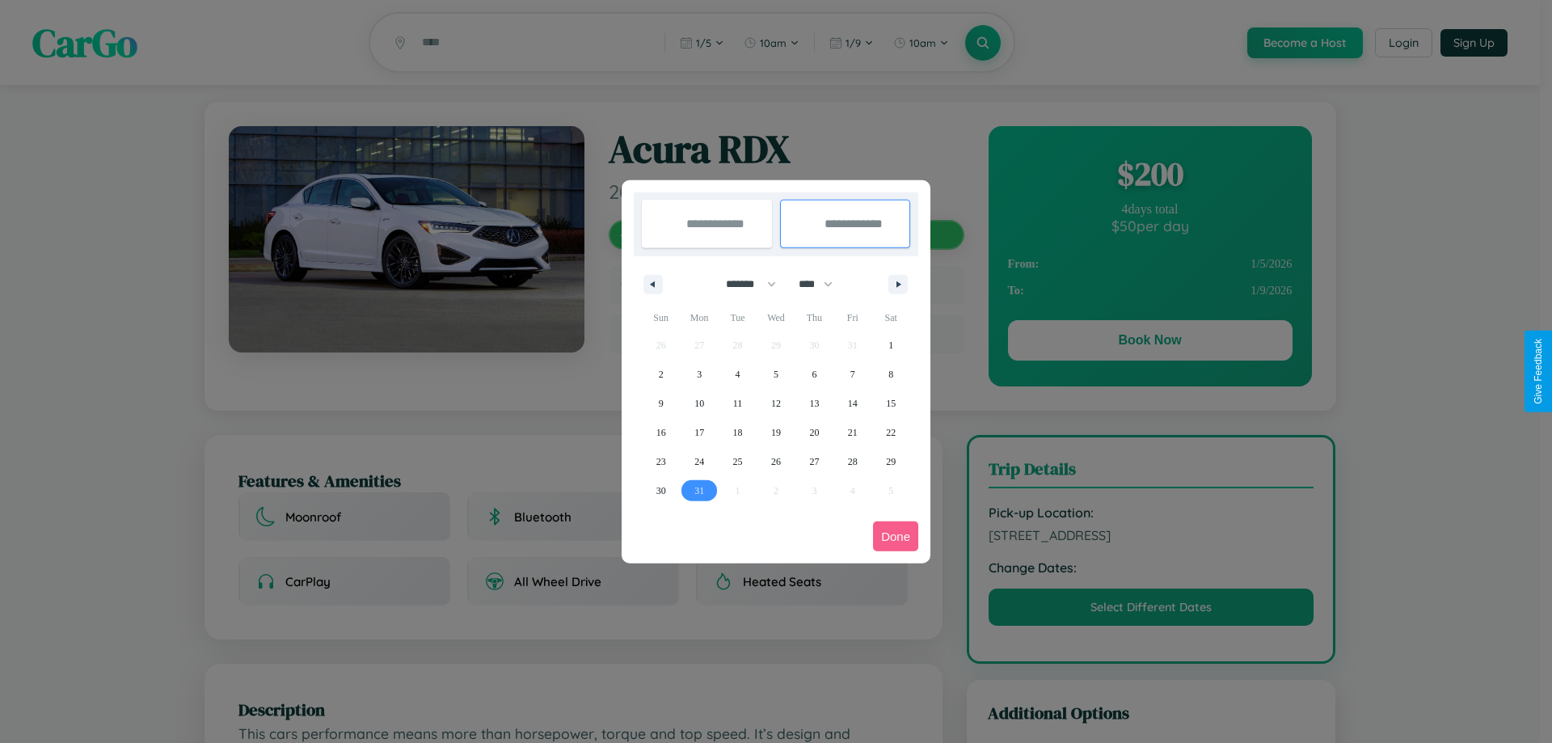
type input "**********"
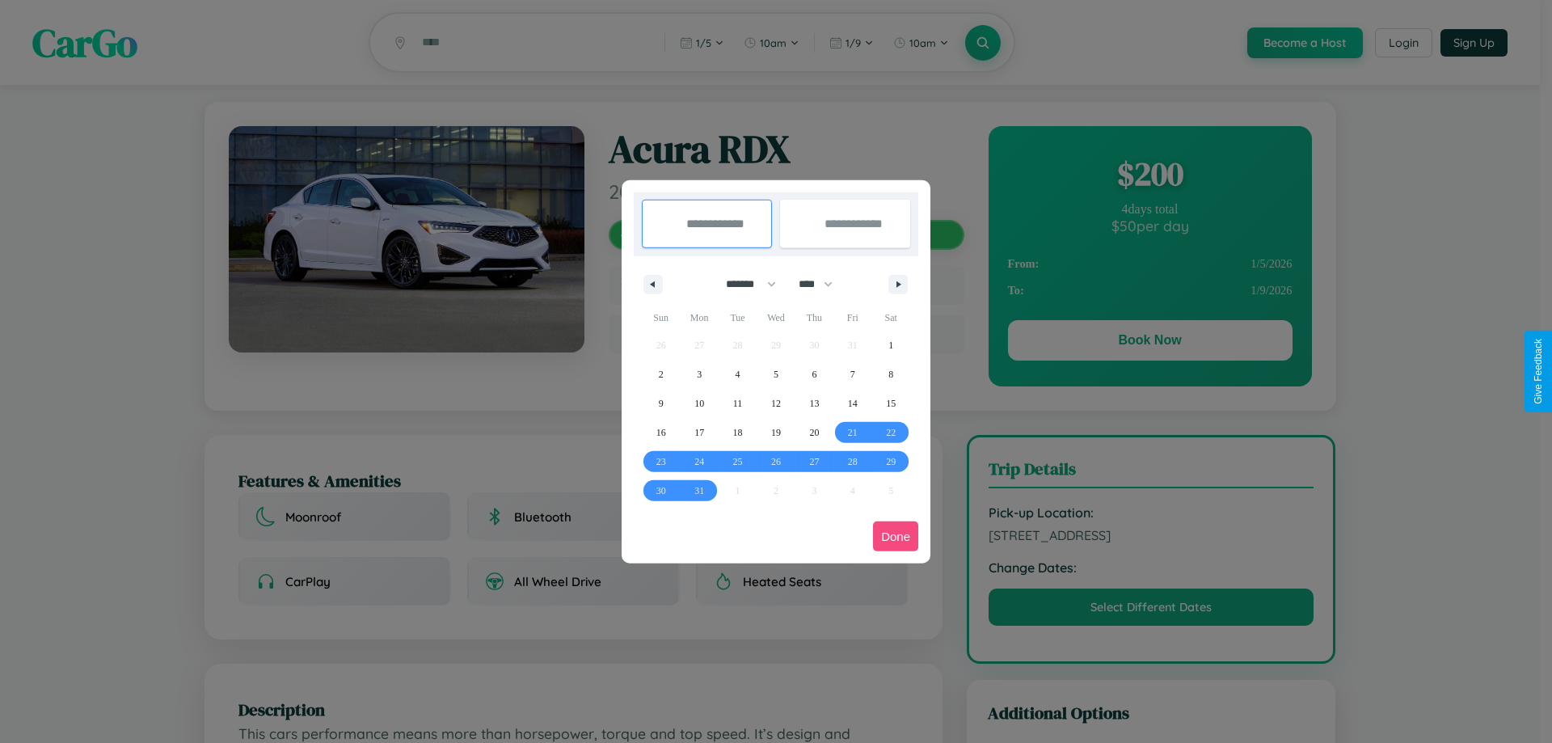
click at [896, 536] on button "Done" at bounding box center [895, 536] width 45 height 30
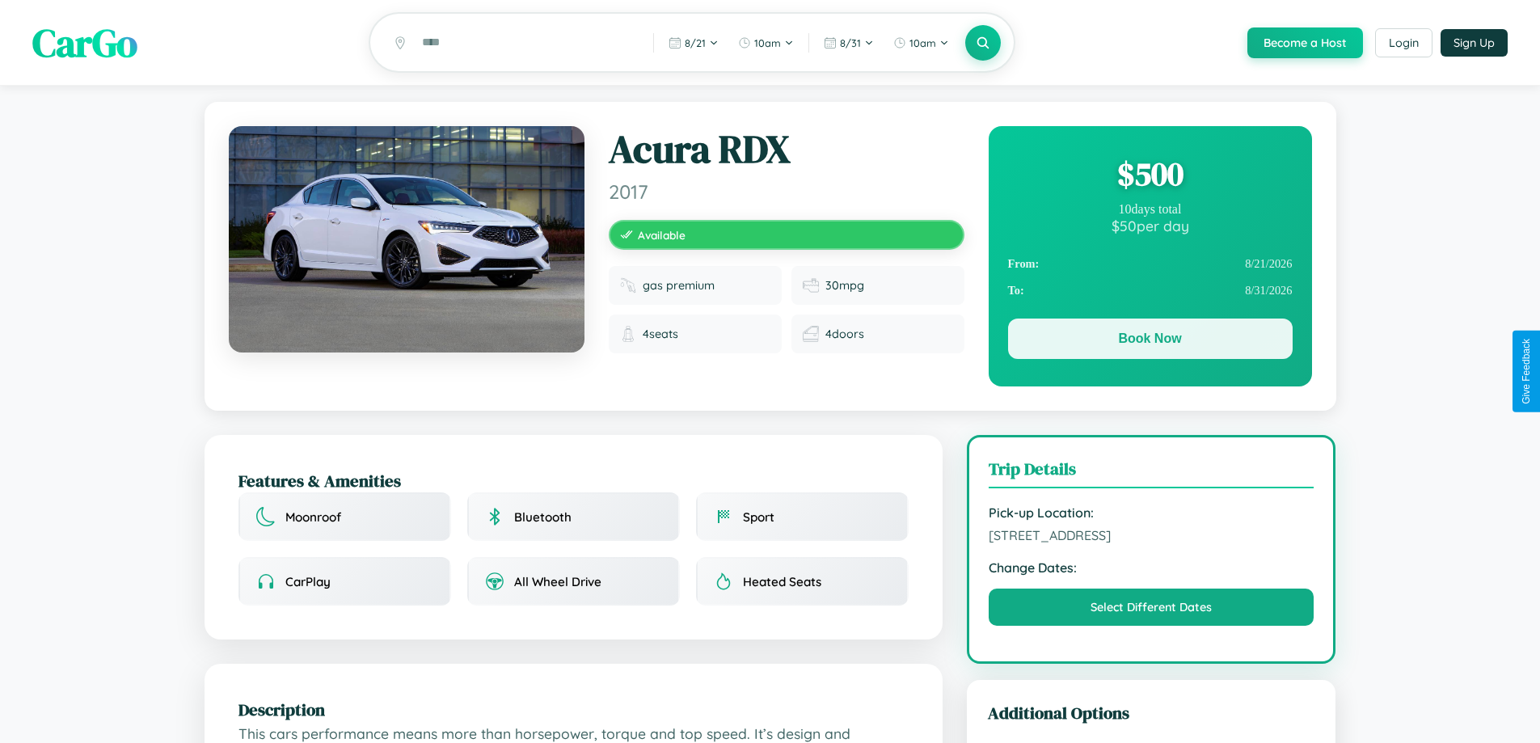
click at [1149, 341] on button "Book Now" at bounding box center [1150, 338] width 284 height 40
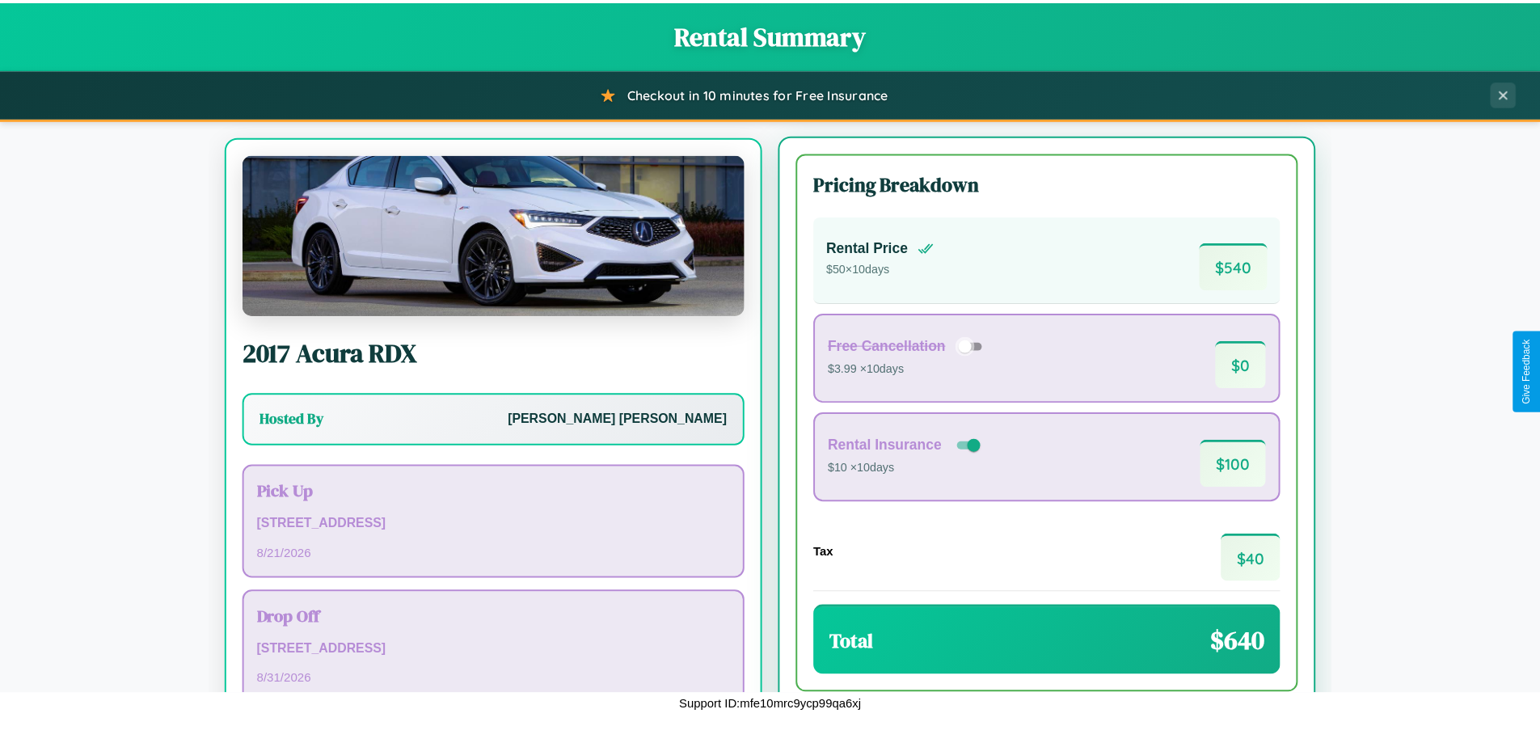
scroll to position [75, 0]
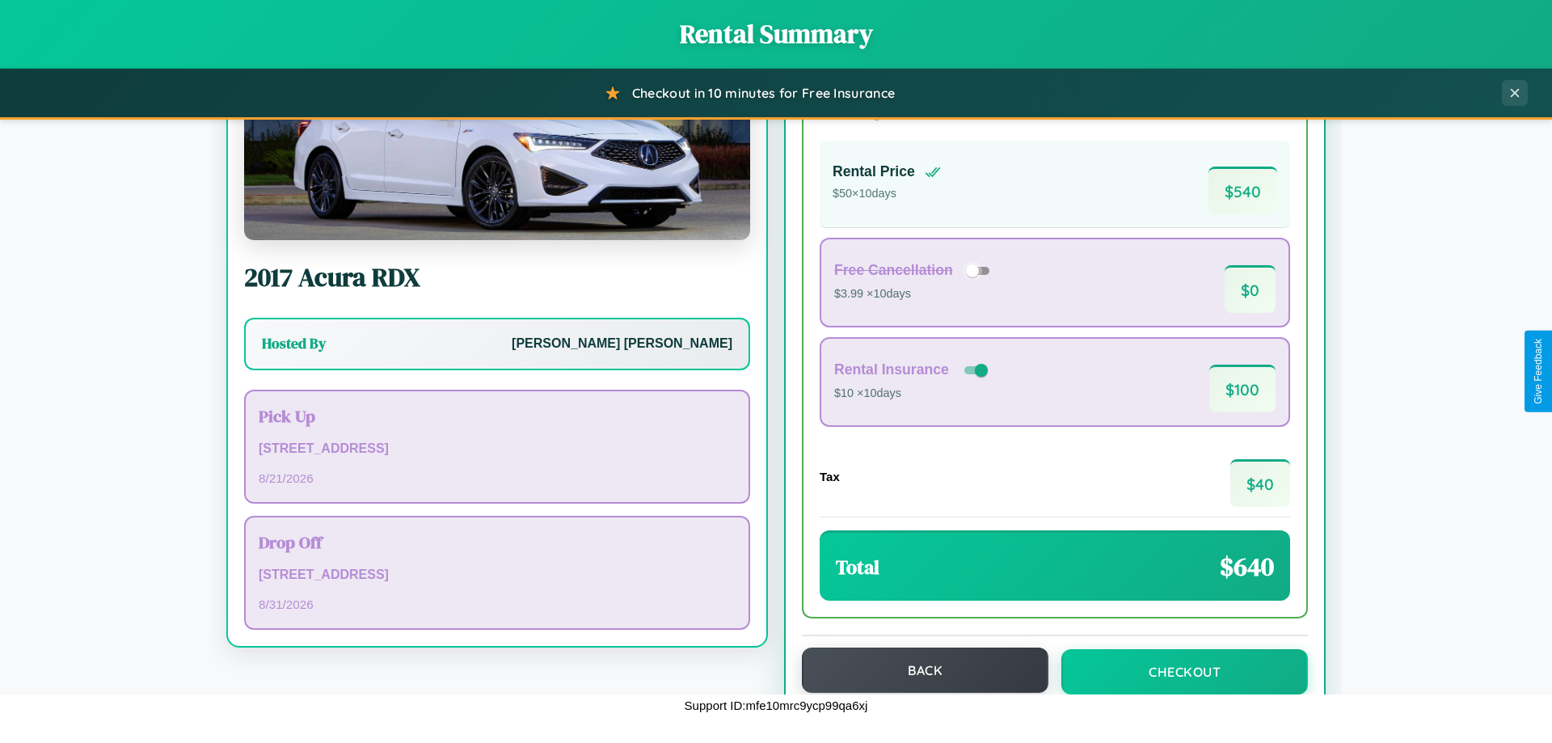
click at [917, 670] on button "Back" at bounding box center [925, 669] width 247 height 45
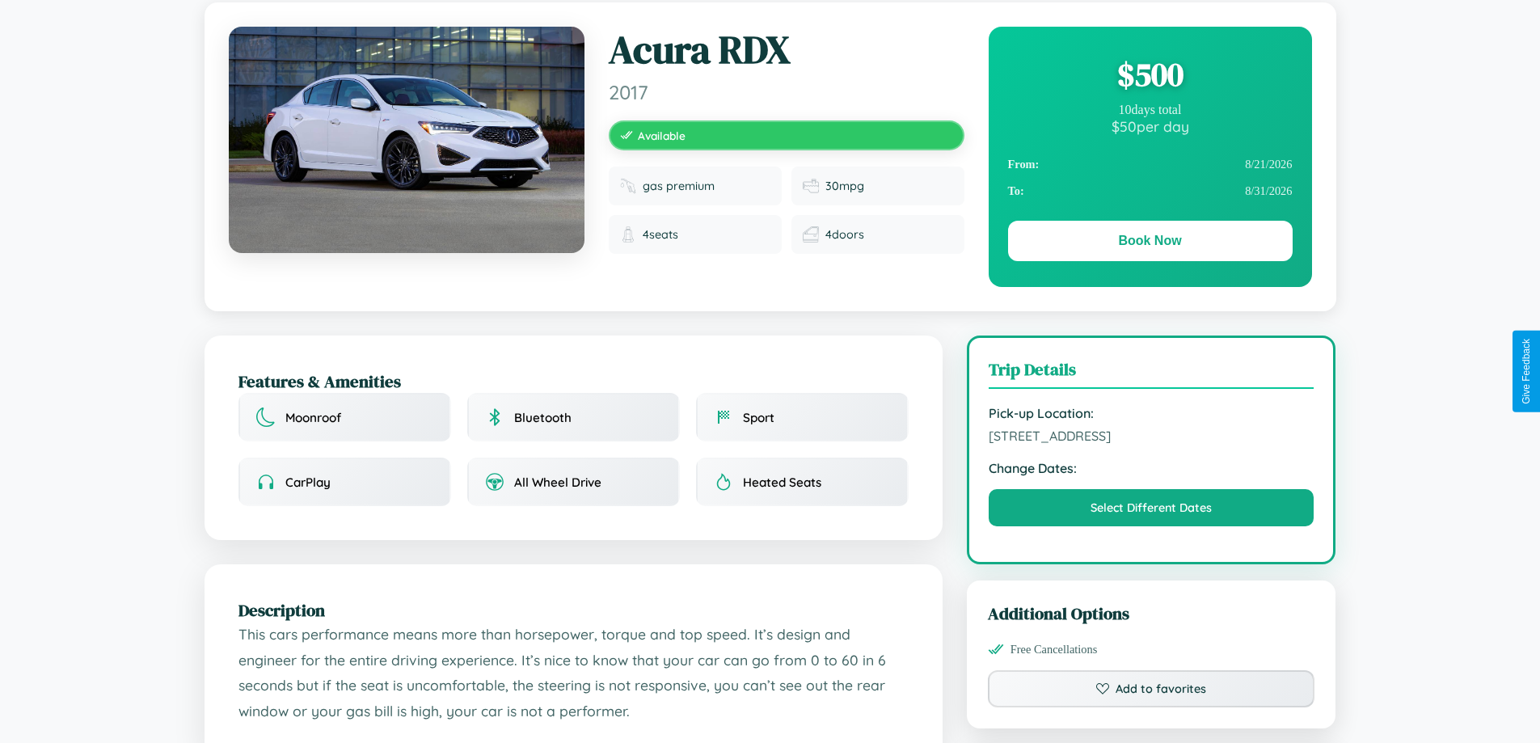
scroll to position [166, 0]
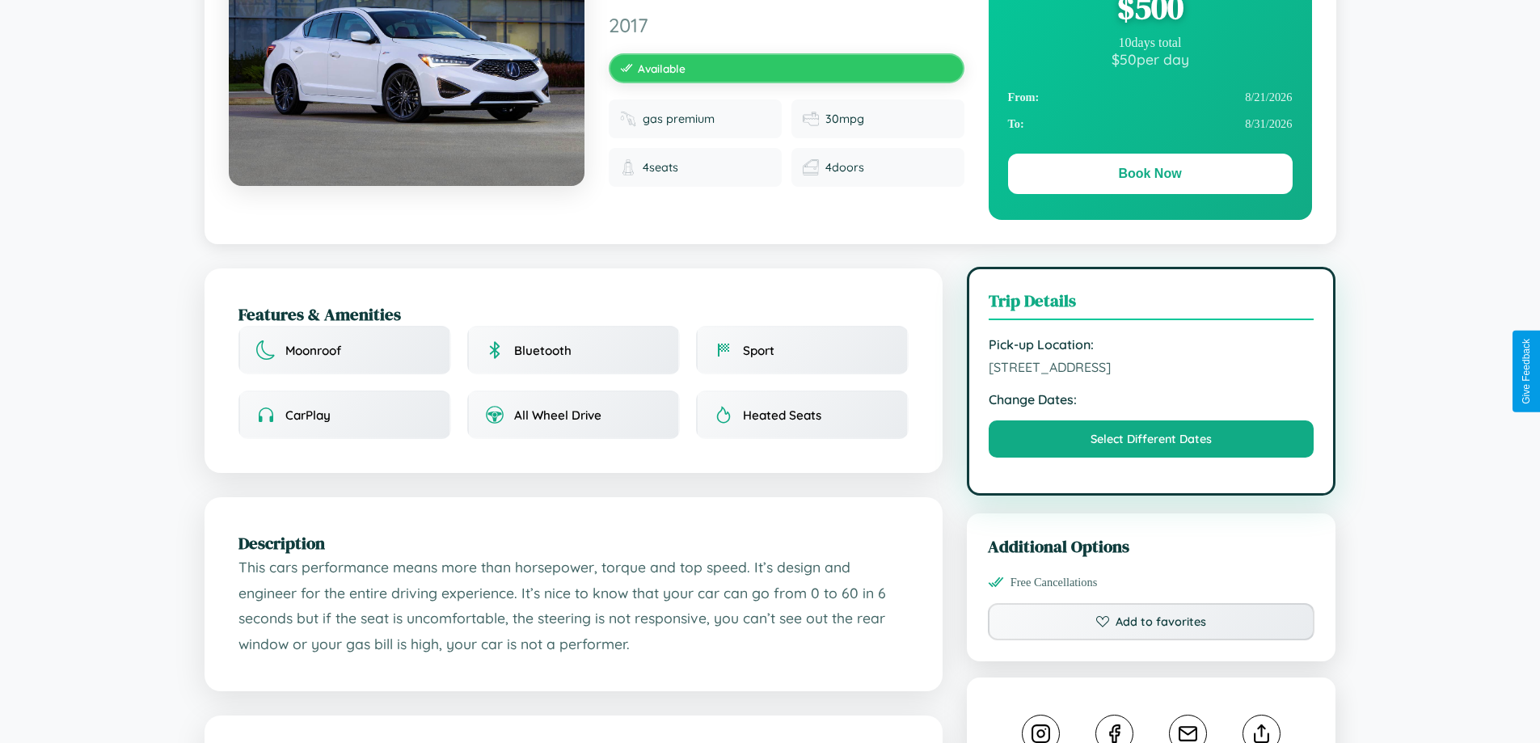
click at [1151, 370] on span "6662 Oak Street Madrid 43769 Spain" at bounding box center [1151, 367] width 326 height 16
click at [1151, 369] on span "6662 Oak Street Madrid 43769 Spain" at bounding box center [1151, 367] width 326 height 16
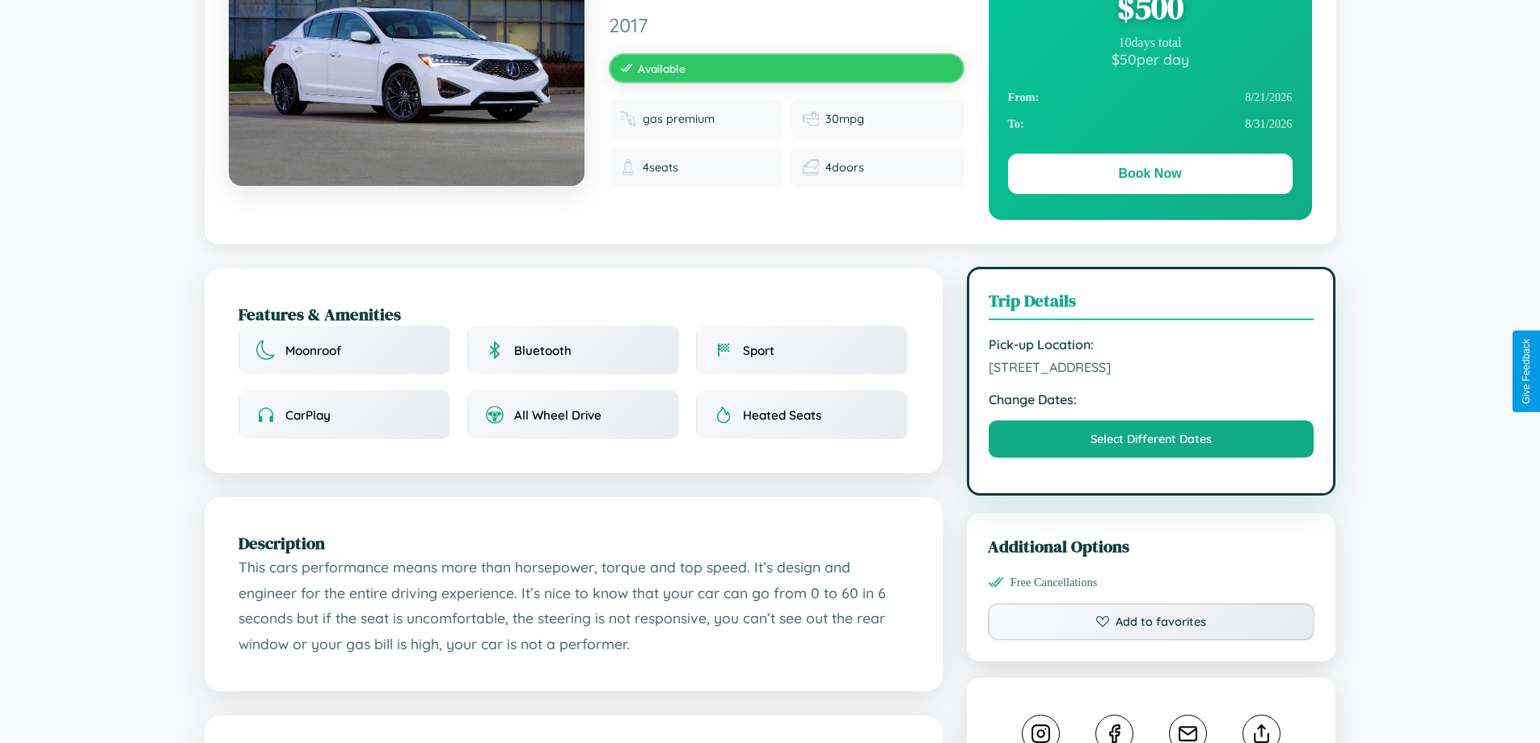
click at [1151, 369] on span "6662 Oak Street Madrid 43769 Spain" at bounding box center [1151, 367] width 326 height 16
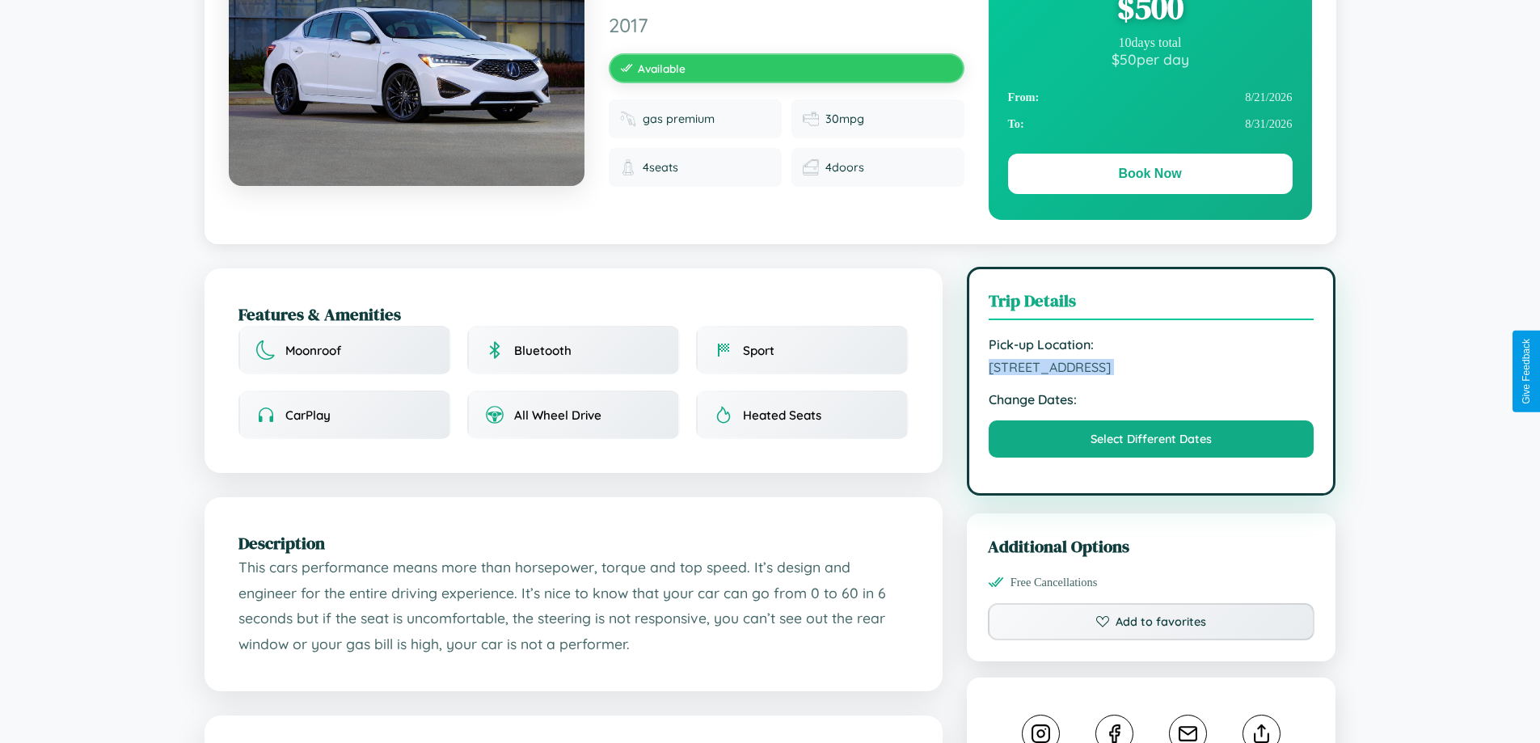
click at [1151, 369] on span "6662 Oak Street Madrid 43769 Spain" at bounding box center [1151, 367] width 326 height 16
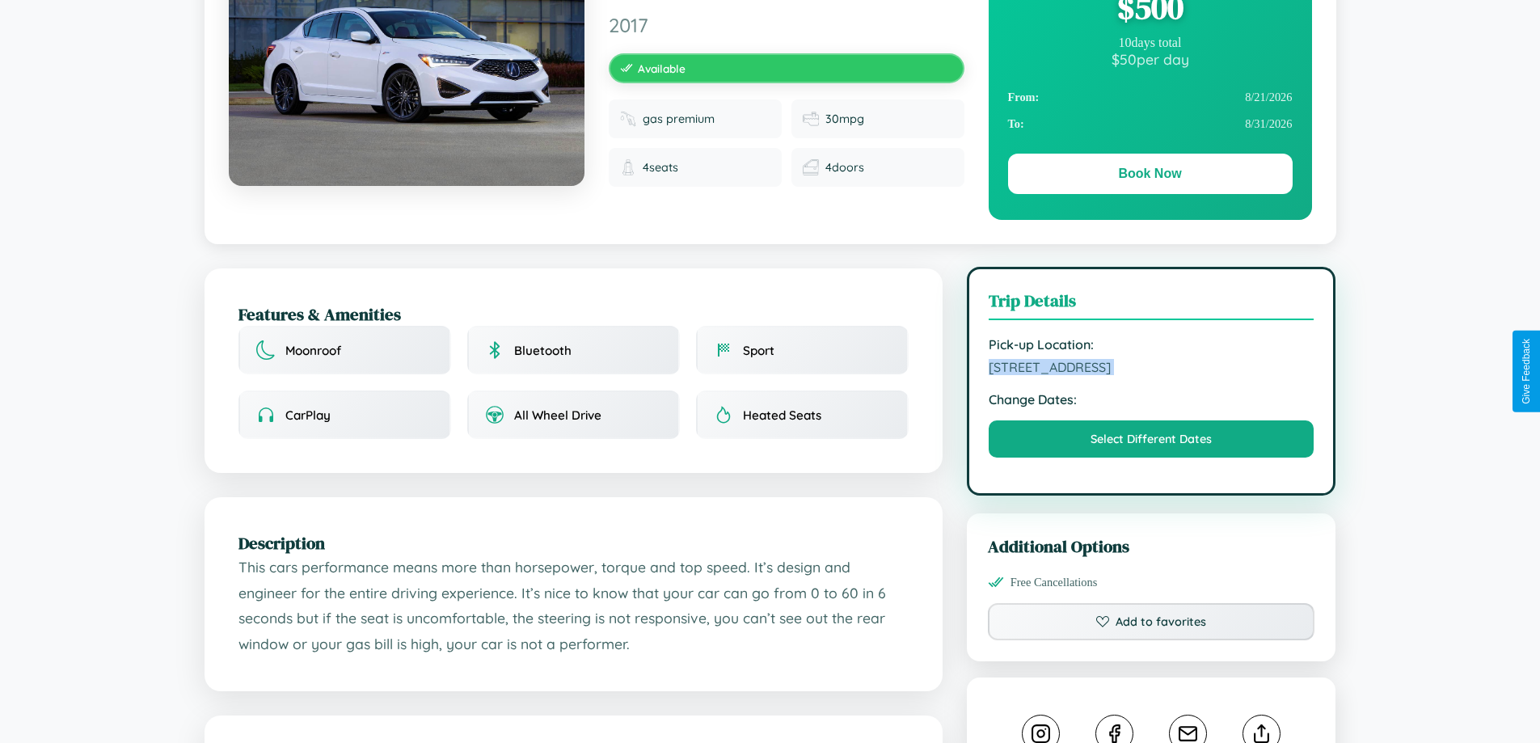
click at [1151, 369] on span "6662 Oak Street Madrid 43769 Spain" at bounding box center [1151, 367] width 326 height 16
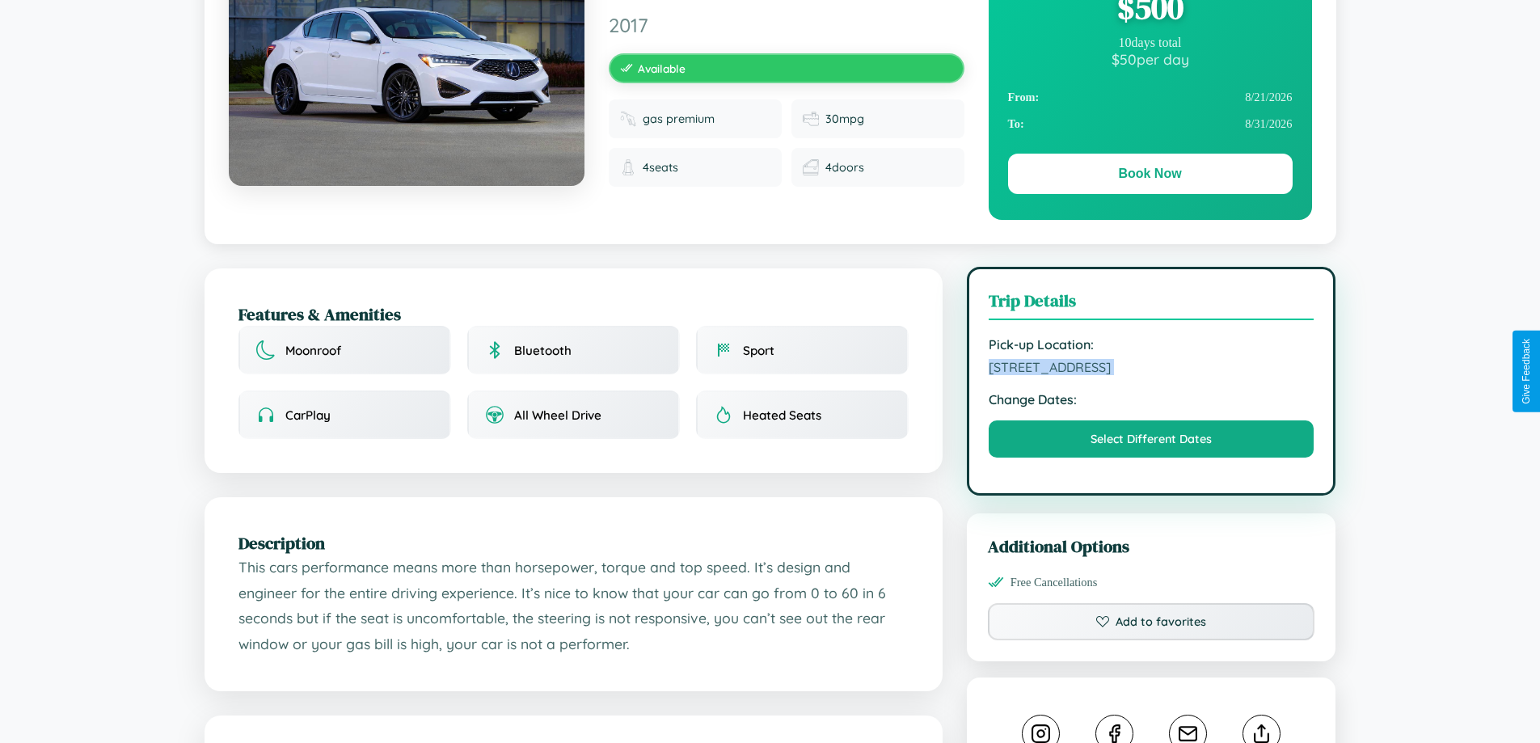
click at [1151, 369] on span "6662 Oak Street Madrid 43769 Spain" at bounding box center [1151, 367] width 326 height 16
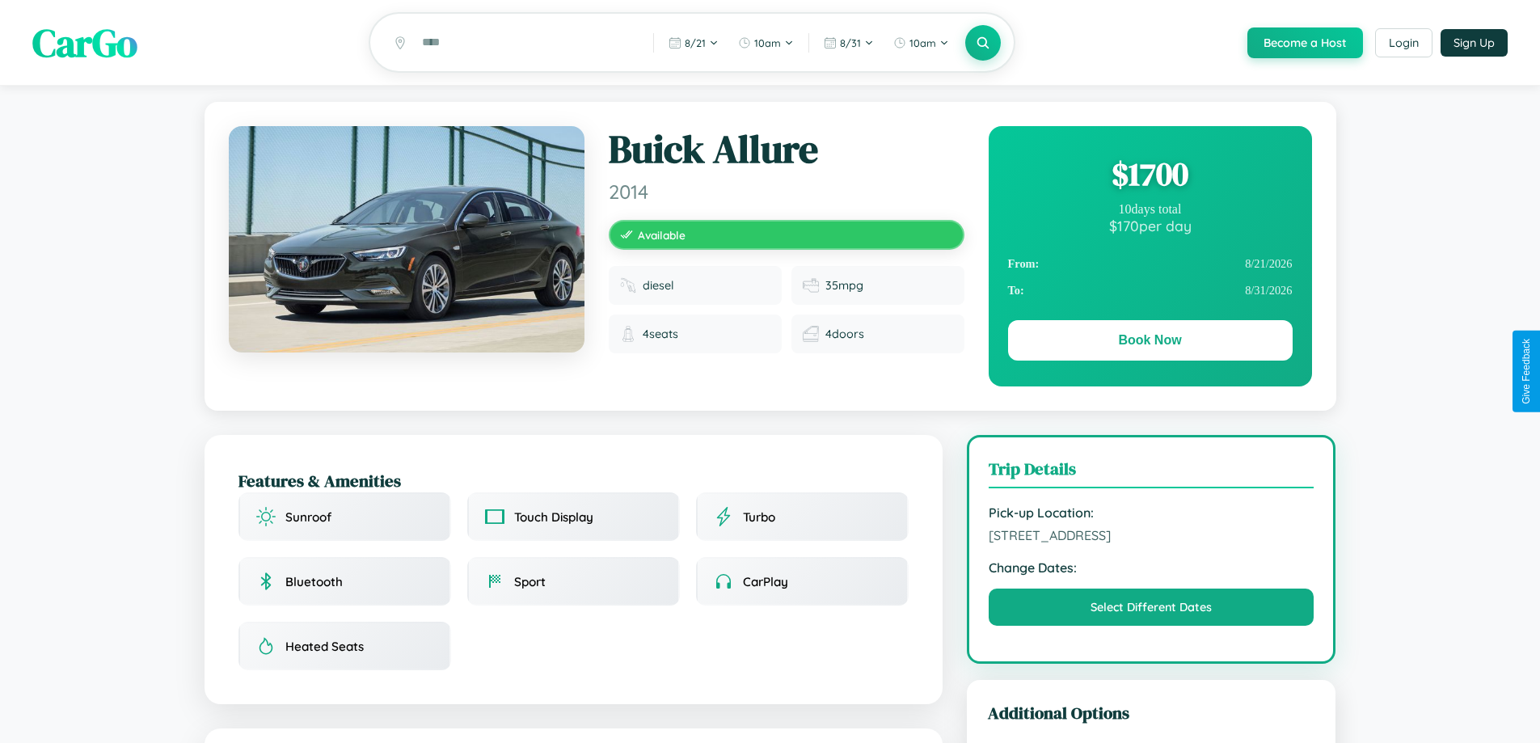
click at [1149, 176] on div "$ 1700" at bounding box center [1150, 174] width 284 height 44
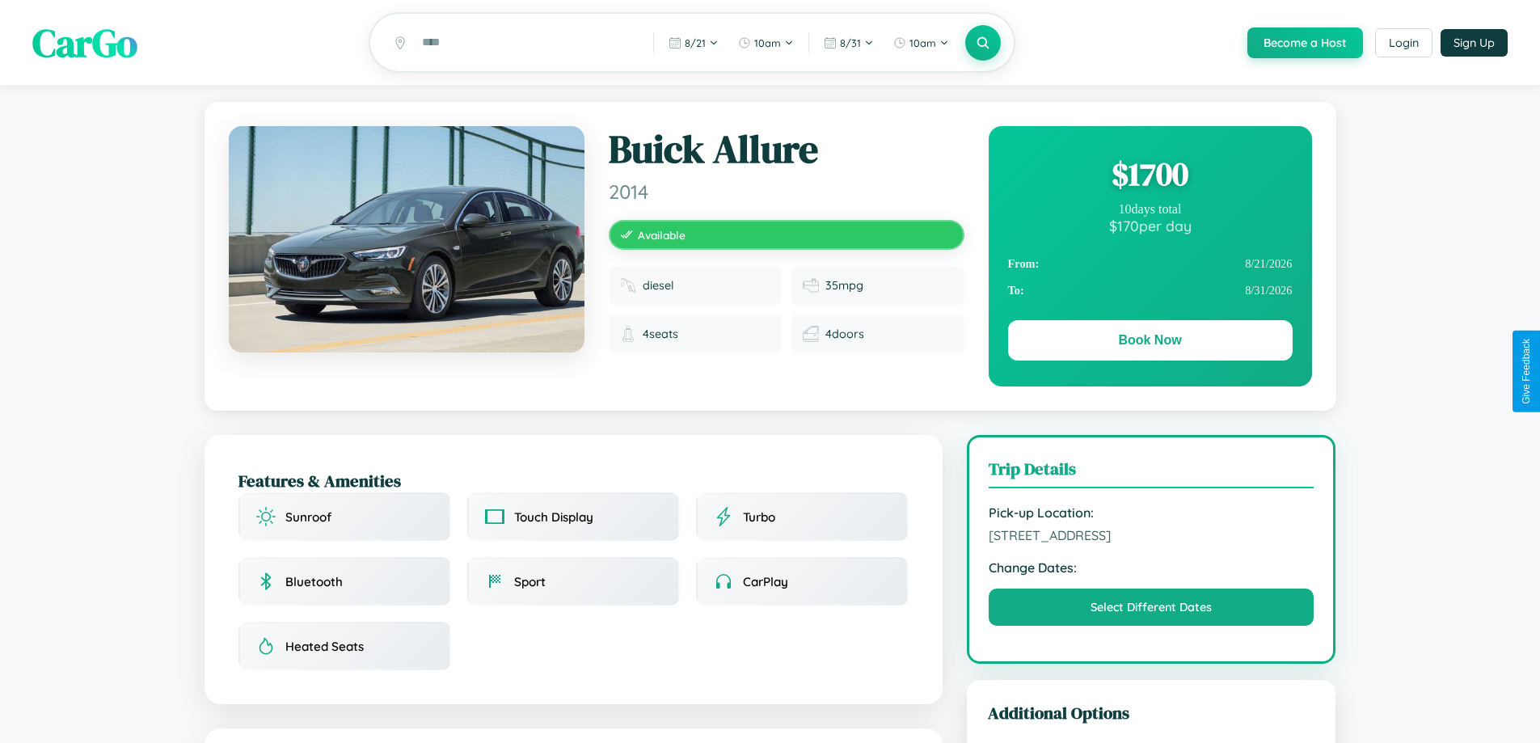
click at [1149, 176] on div "$ 1700" at bounding box center [1150, 174] width 284 height 44
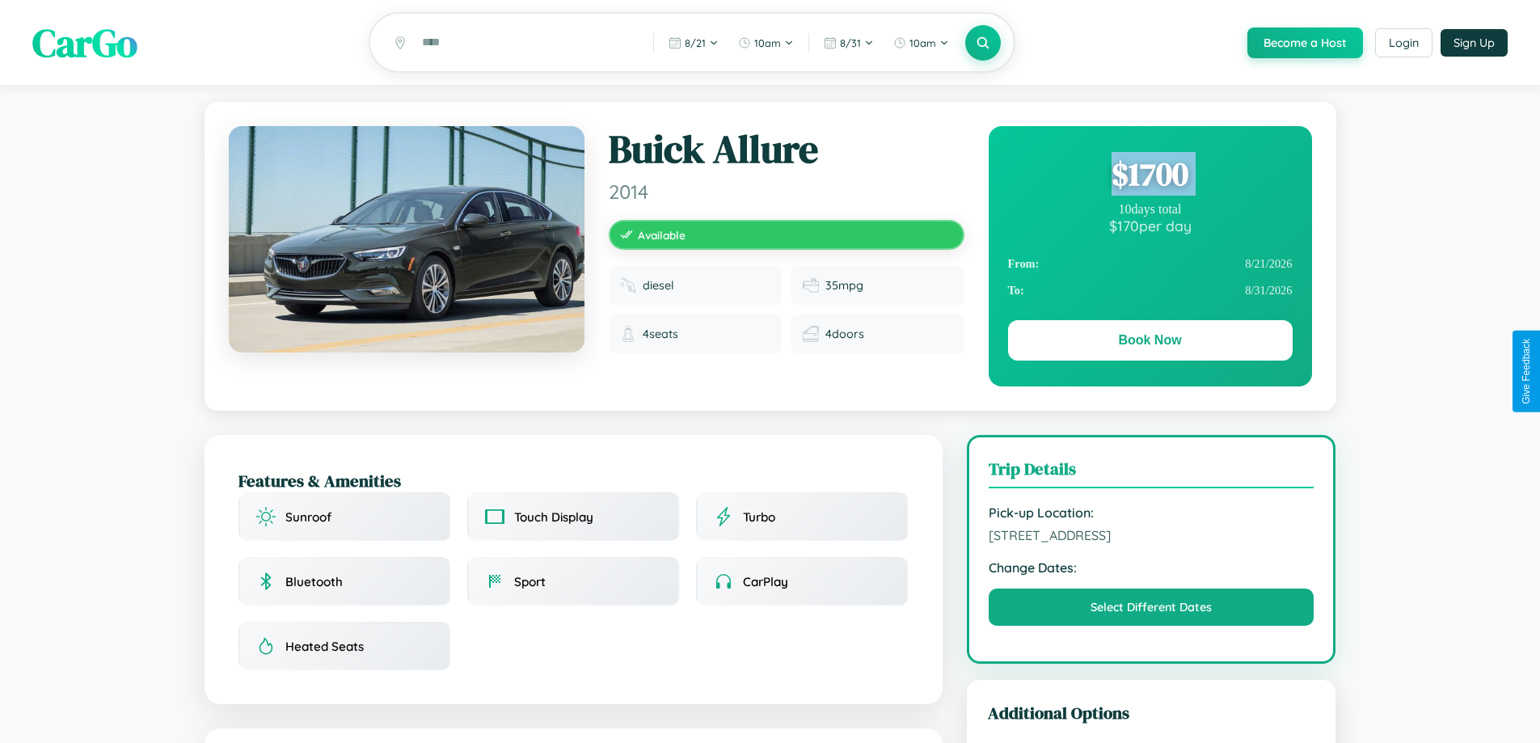
click at [1149, 176] on div "$ 1700" at bounding box center [1150, 174] width 284 height 44
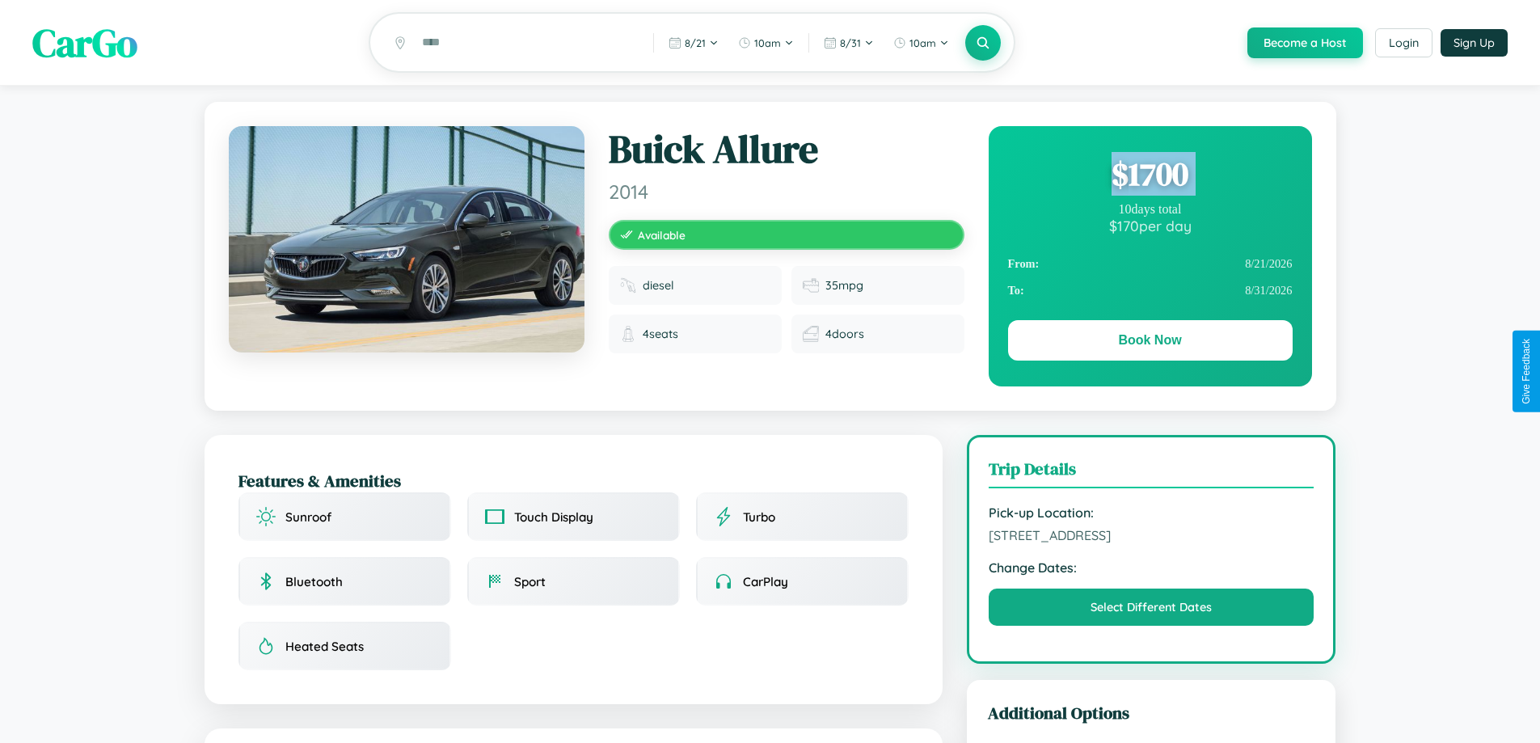
click at [1149, 176] on div "$ 1700" at bounding box center [1150, 174] width 284 height 44
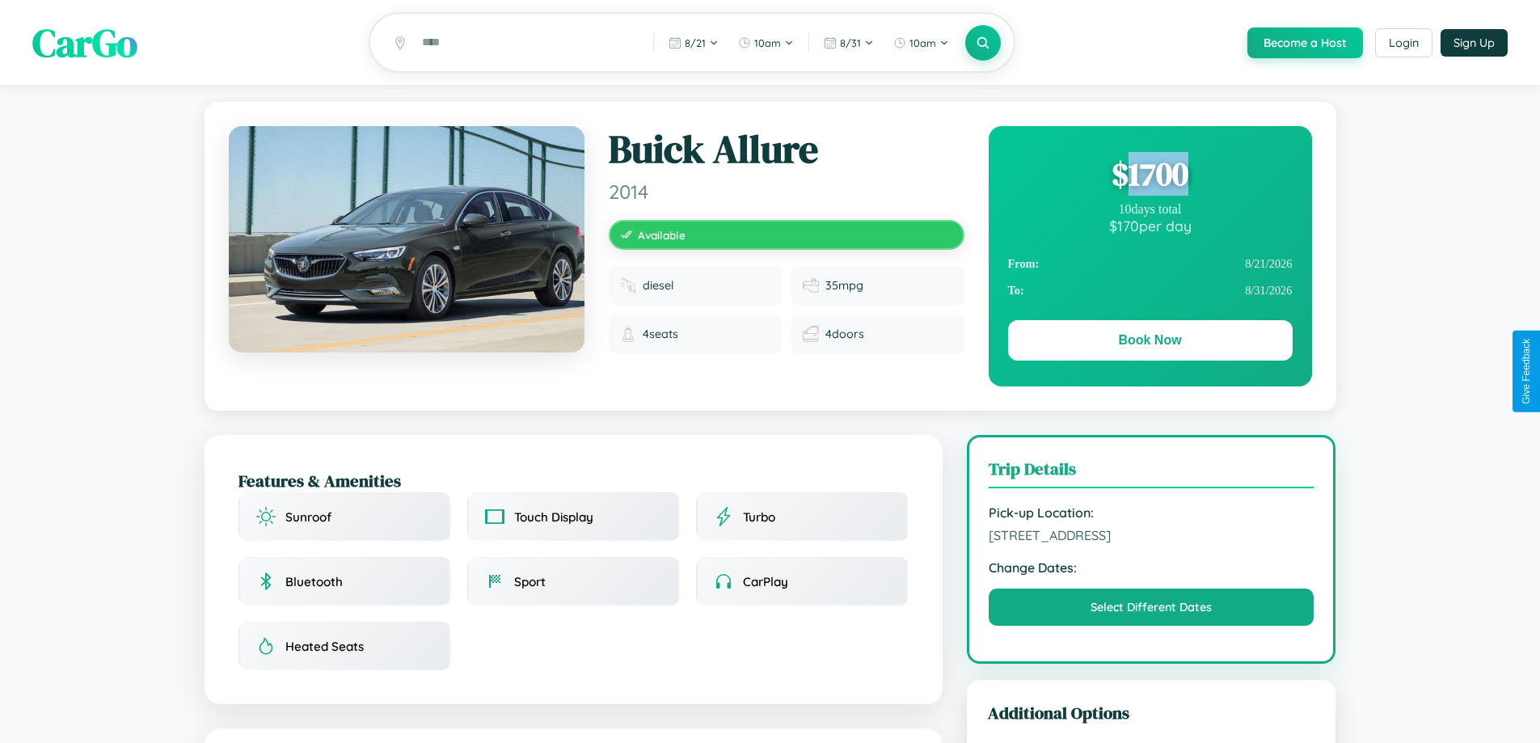
click at [1149, 176] on div "$ 1700" at bounding box center [1150, 174] width 284 height 44
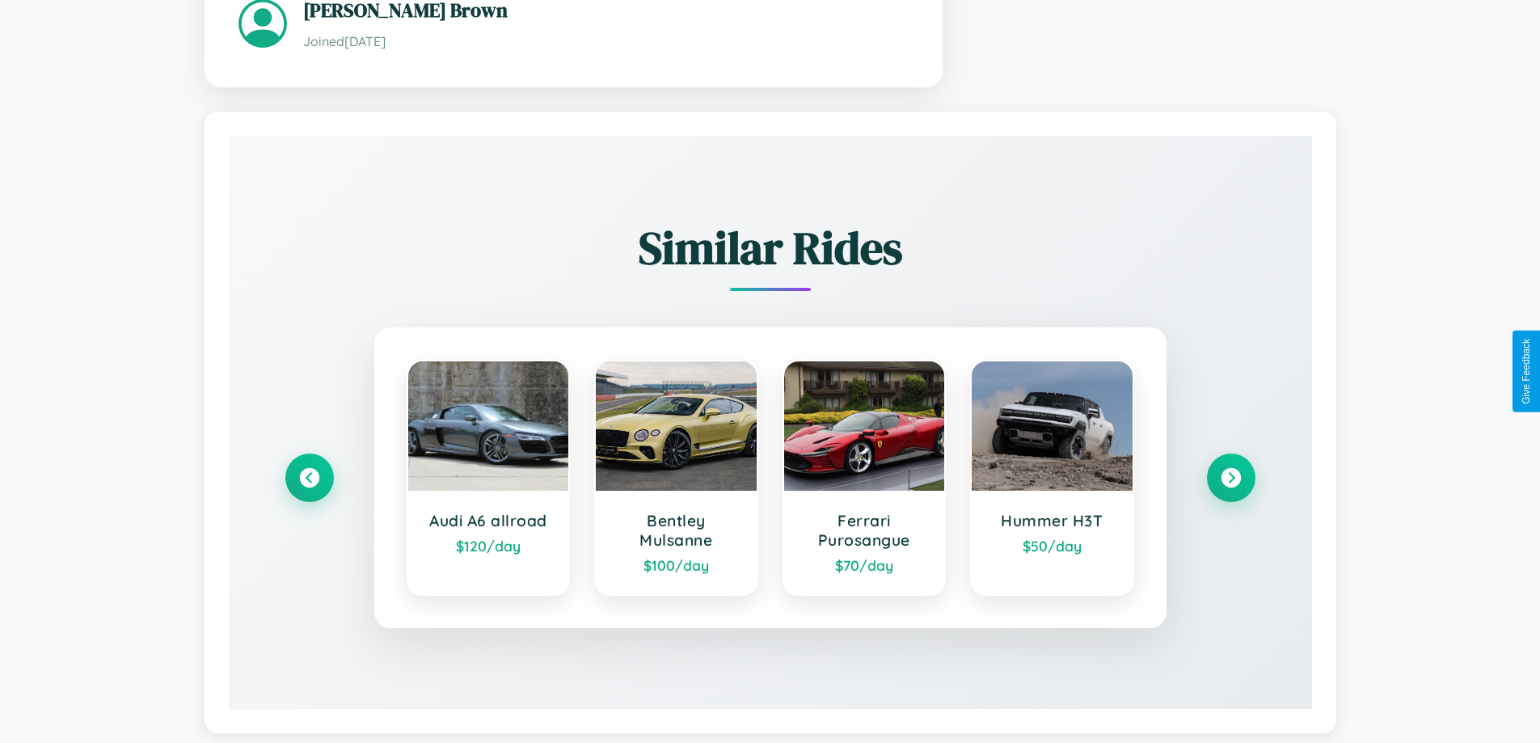
scroll to position [1012, 0]
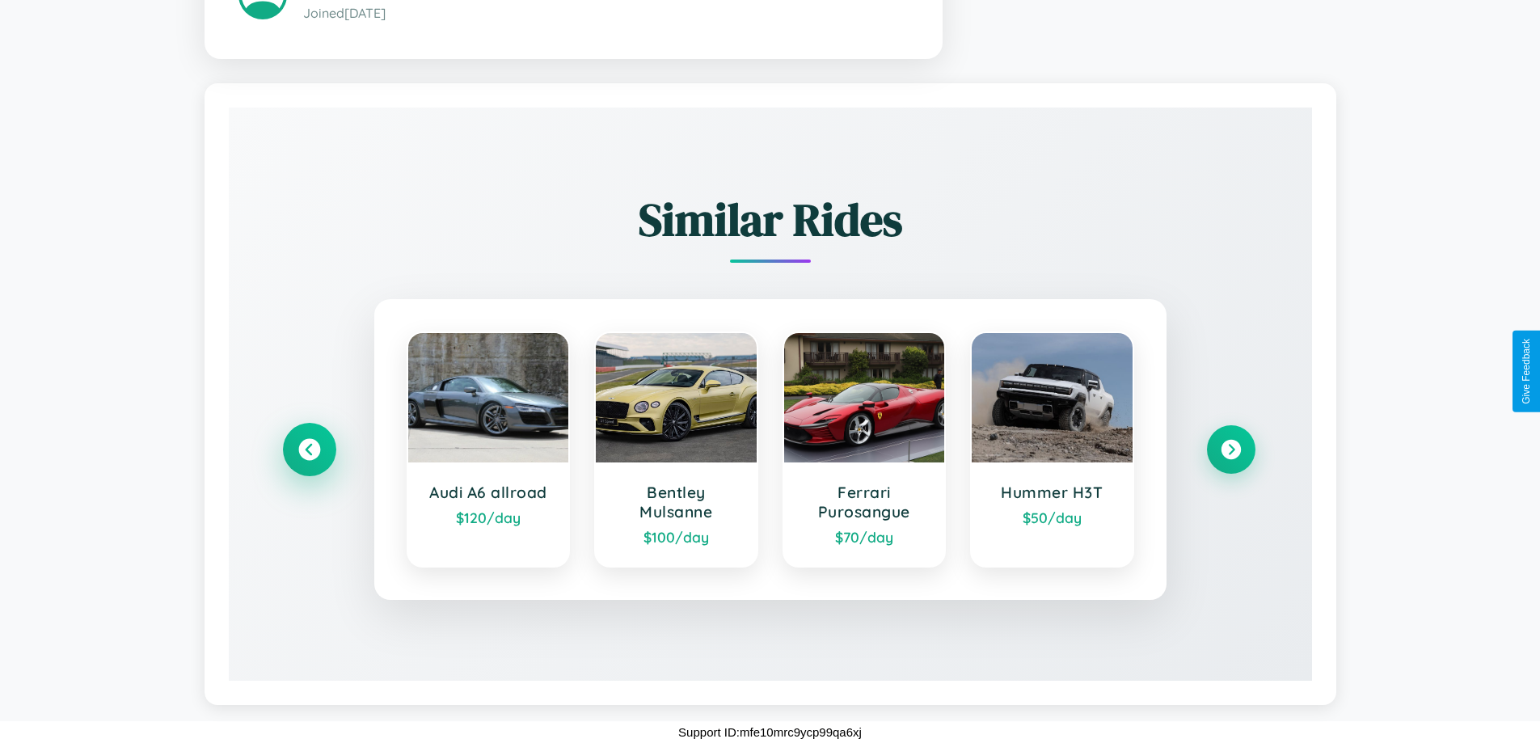
click at [309, 449] on icon at bounding box center [309, 449] width 22 height 22
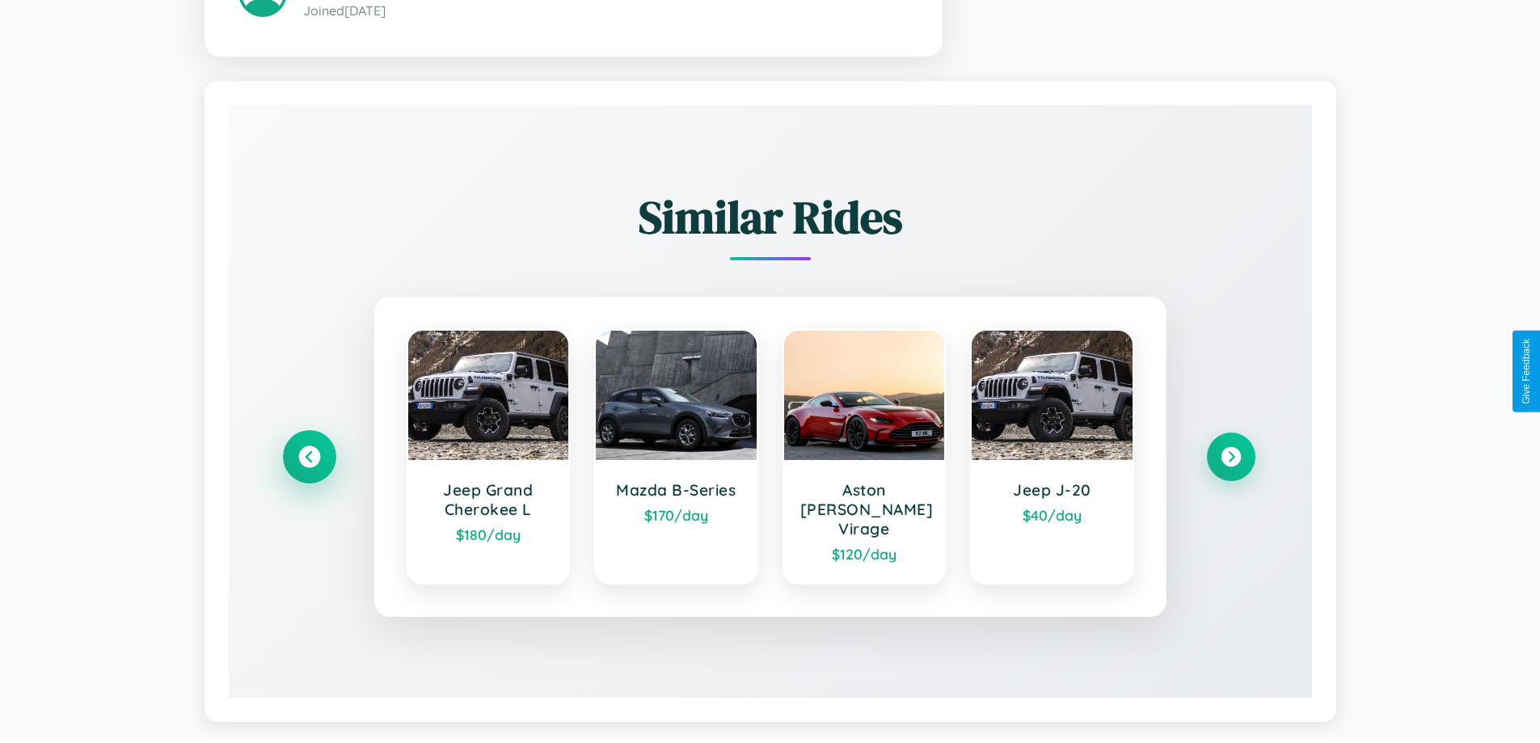
click at [309, 449] on icon at bounding box center [309, 456] width 22 height 22
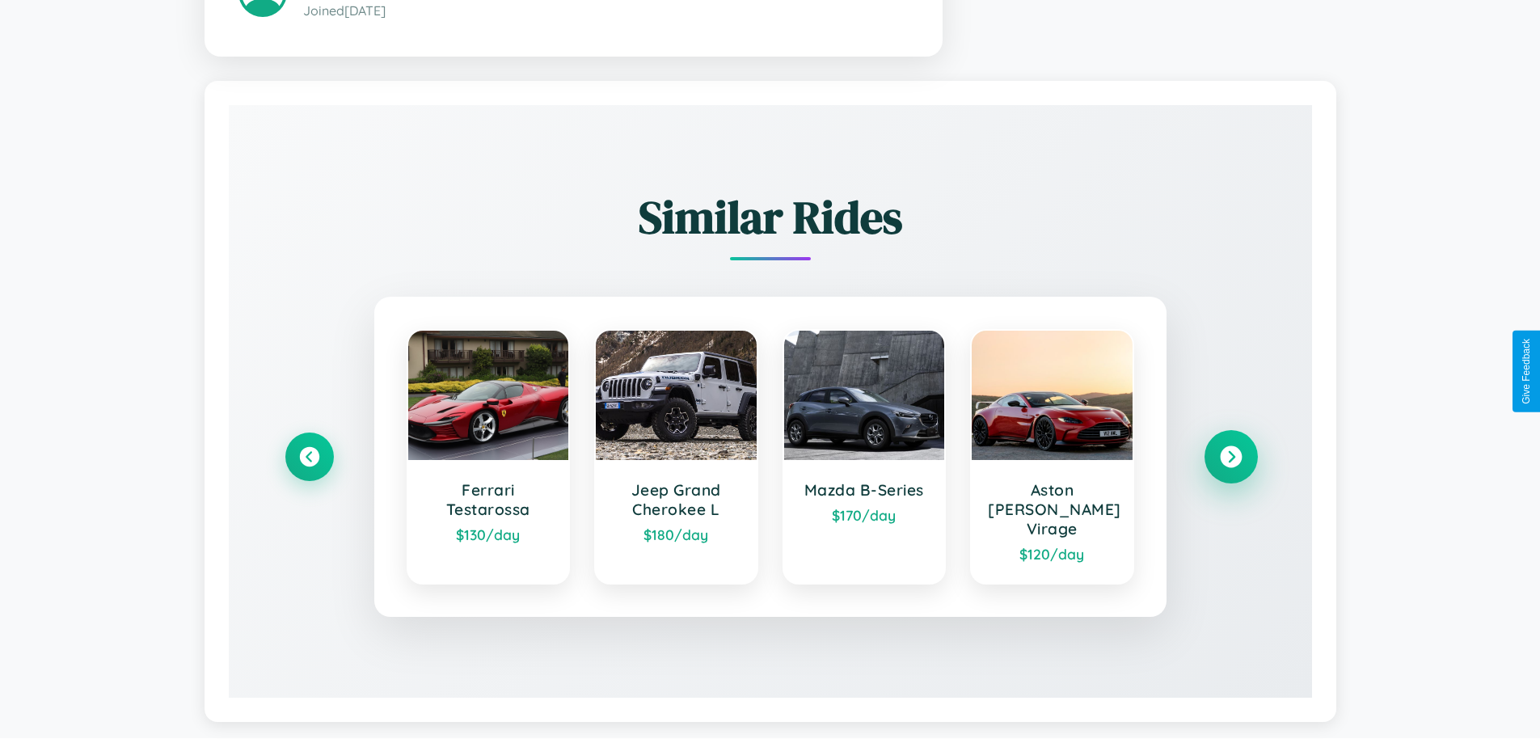
click at [1230, 449] on icon at bounding box center [1231, 456] width 22 height 22
